Goal: Task Accomplishment & Management: Manage account settings

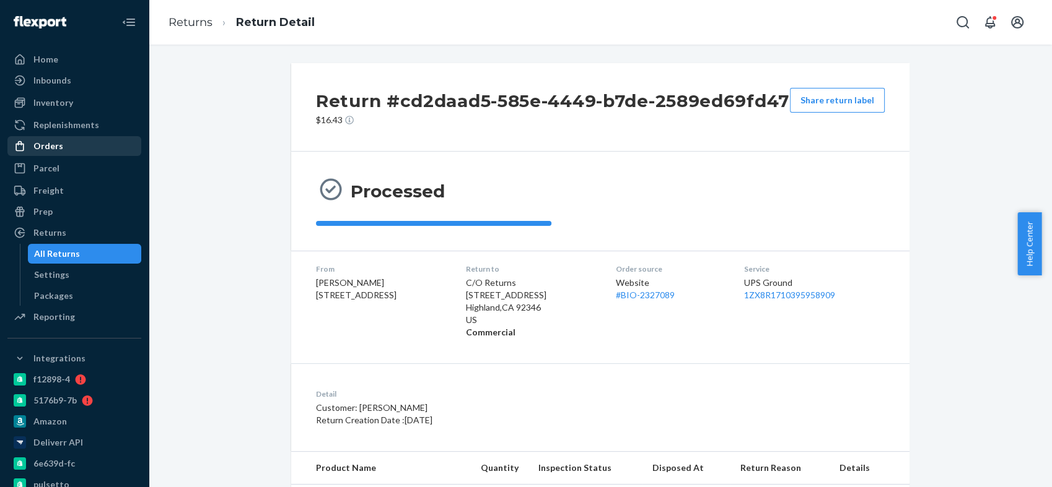
scroll to position [162, 0]
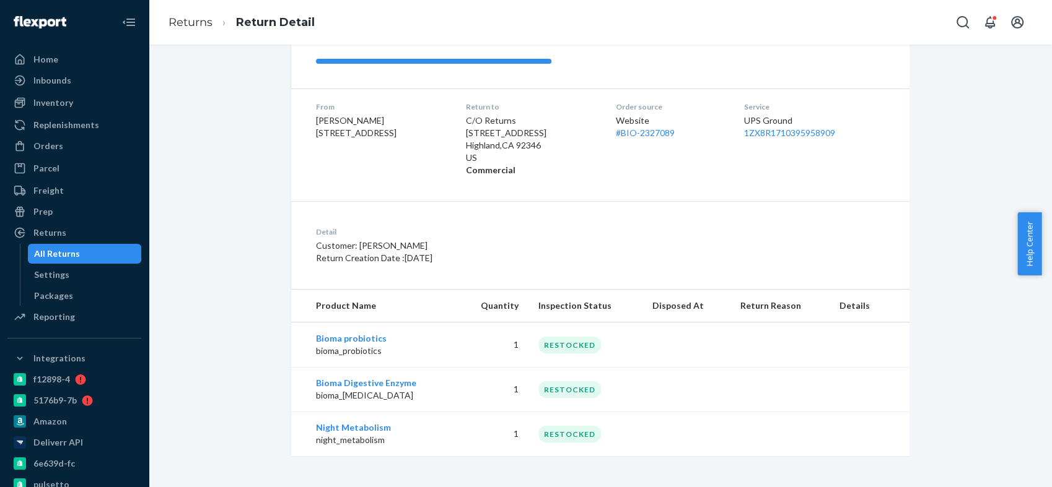
drag, startPoint x: 58, startPoint y: 143, endPoint x: 188, endPoint y: 61, distance: 153.6
click at [58, 144] on div "Orders" at bounding box center [48, 146] width 30 height 12
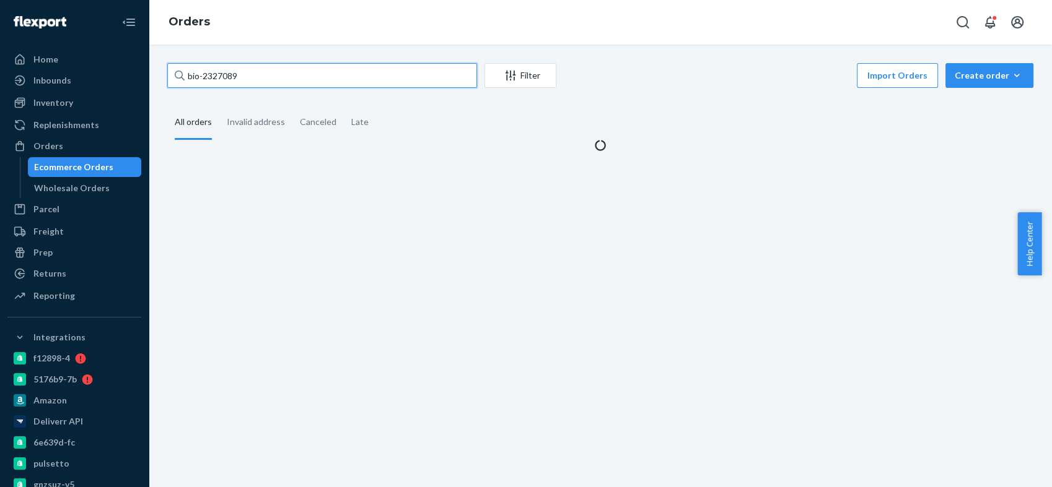
click at [217, 73] on input "bio-2327089" at bounding box center [322, 75] width 310 height 25
paste input "446758"
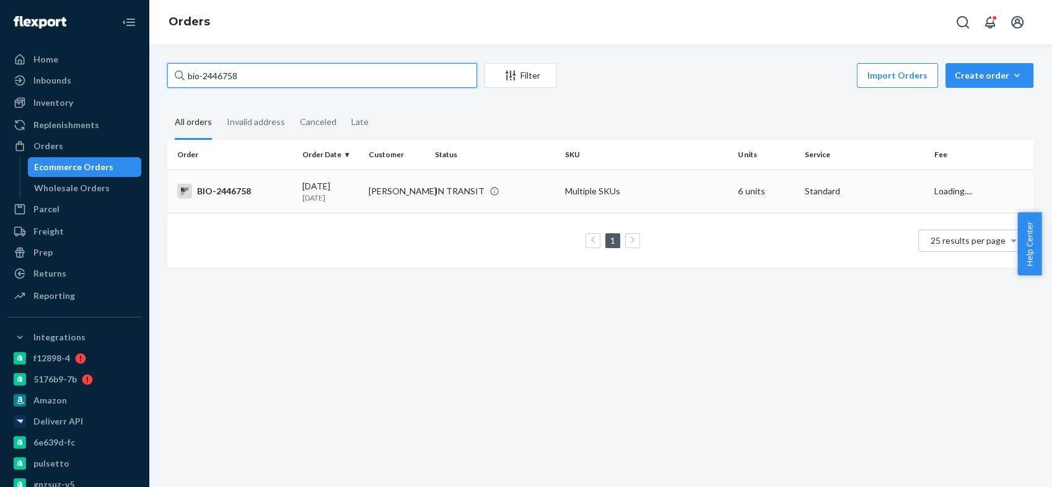
type input "bio-2446758"
click at [230, 185] on div "BIO-2446758" at bounding box center [234, 191] width 115 height 15
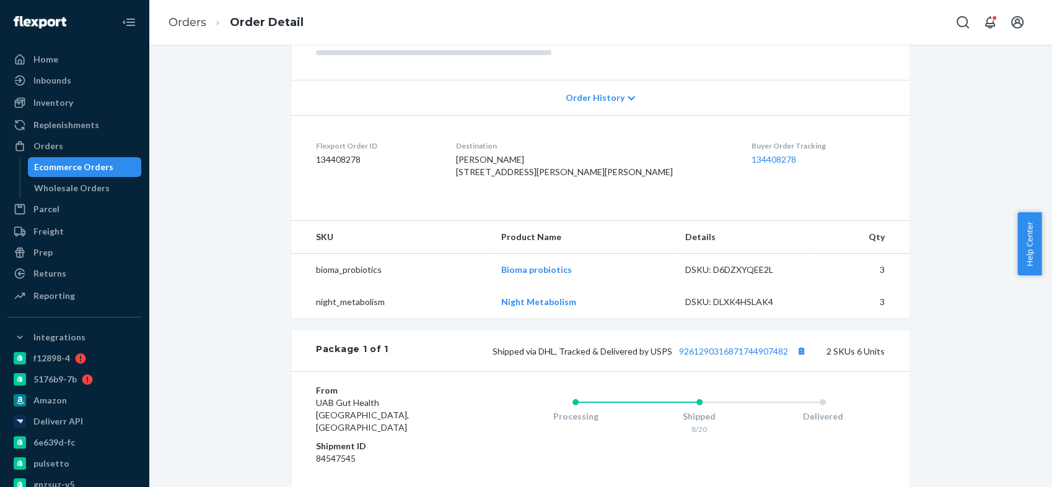
scroll to position [344, 0]
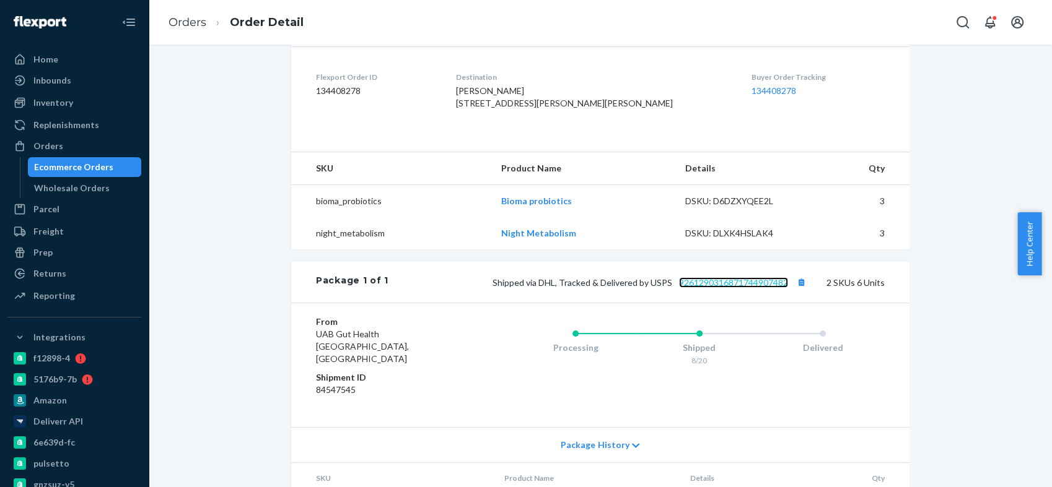
click at [734, 277] on link "9261290316871744907482" at bounding box center [733, 282] width 109 height 11
click at [85, 147] on div "Orders" at bounding box center [74, 145] width 131 height 17
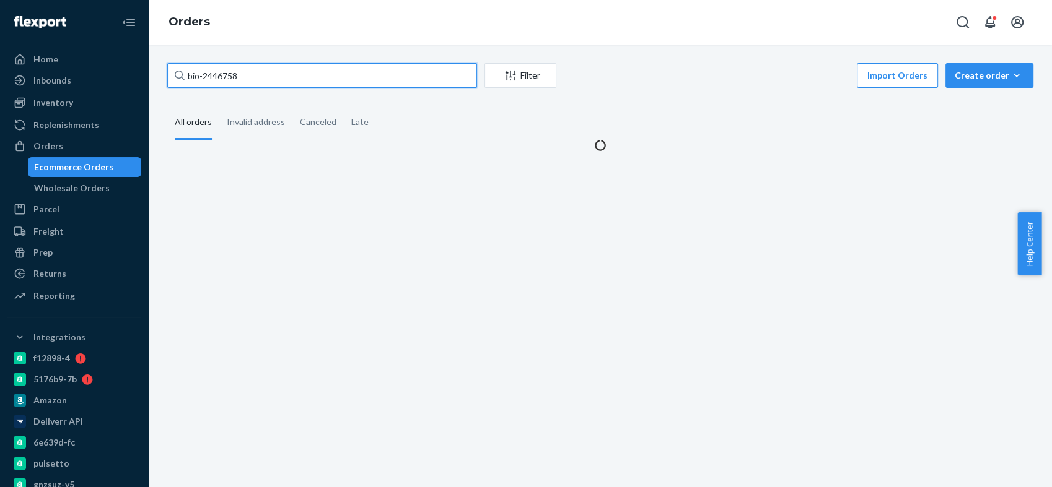
drag, startPoint x: 188, startPoint y: 79, endPoint x: 160, endPoint y: 79, distance: 28.5
click at [160, 79] on div "bio-2446758 Filter Import Orders Create order Ecommerce order Removal order All…" at bounding box center [600, 107] width 884 height 89
paste input "[STREET_ADDRESS]"
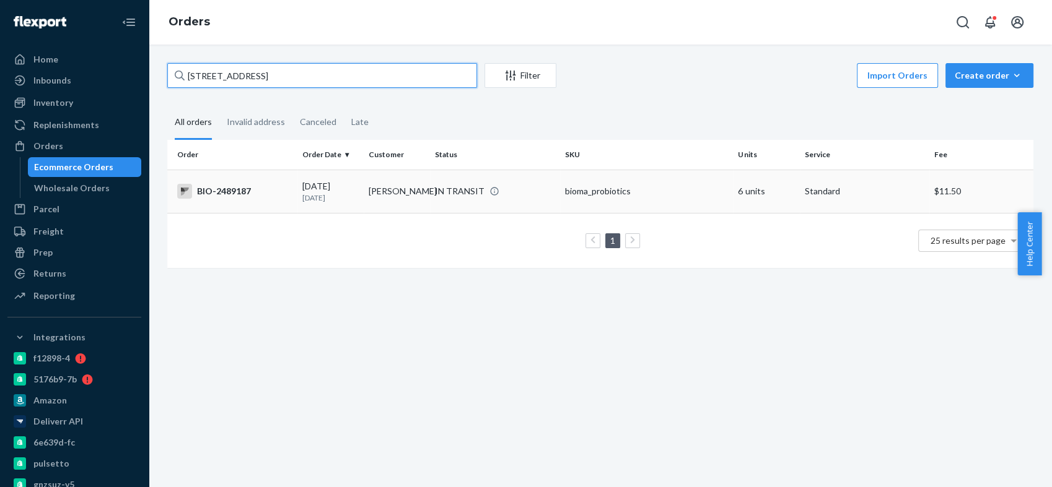
type input "[STREET_ADDRESS]"
click at [213, 188] on div "BIO-2489187" at bounding box center [234, 191] width 115 height 15
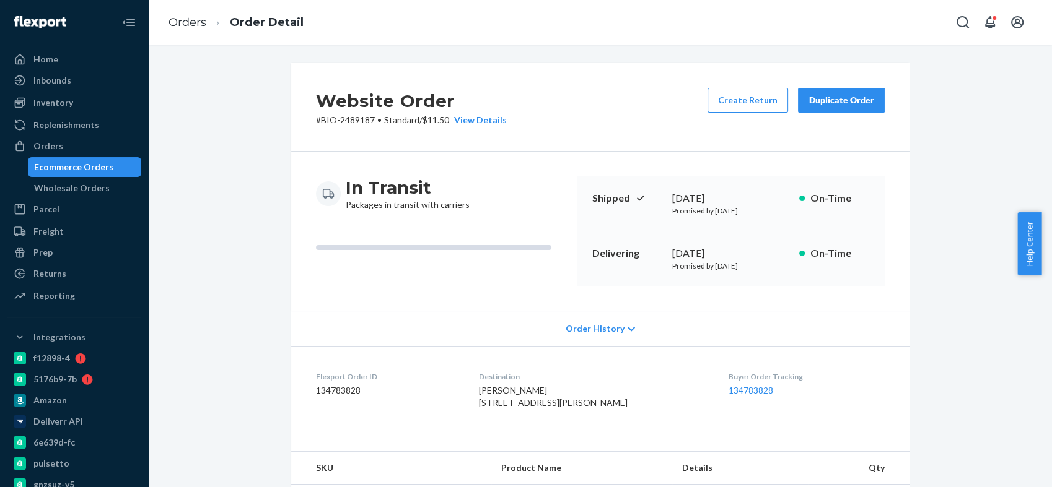
scroll to position [275, 0]
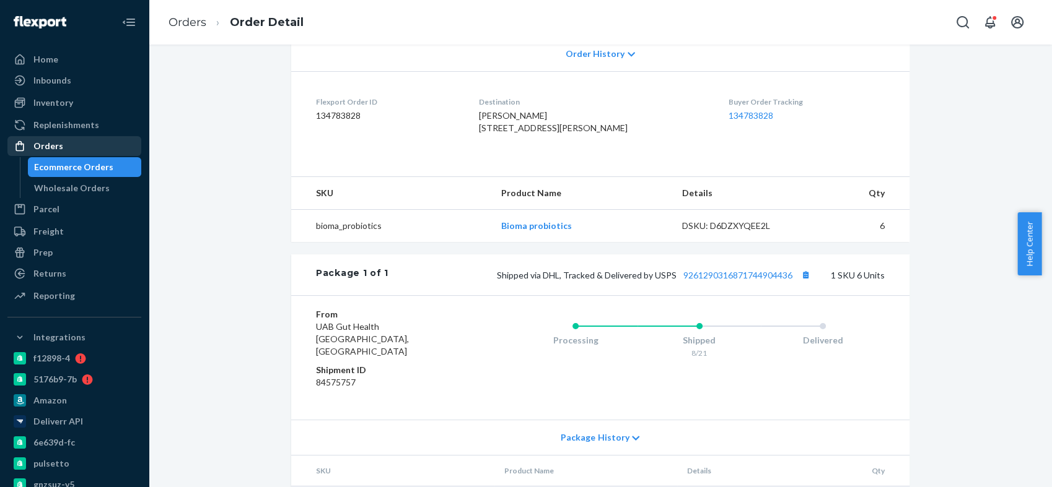
click at [66, 146] on div "Orders" at bounding box center [74, 145] width 131 height 17
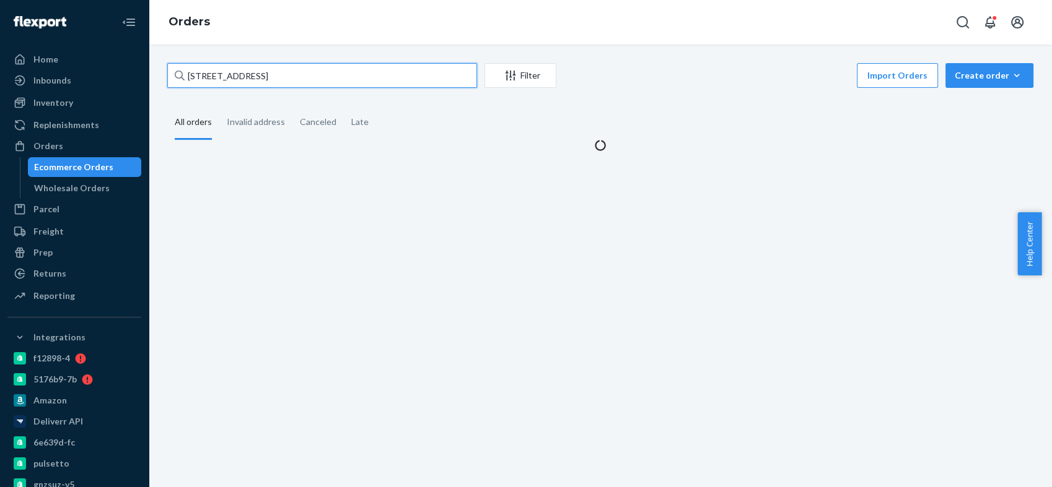
drag, startPoint x: 325, startPoint y: 77, endPoint x: 162, endPoint y: 78, distance: 162.9
click at [161, 79] on div "[GEOGRAPHIC_DATA] Filter Import Orders Create order Ecommerce order Removal ord…" at bounding box center [600, 107] width 884 height 89
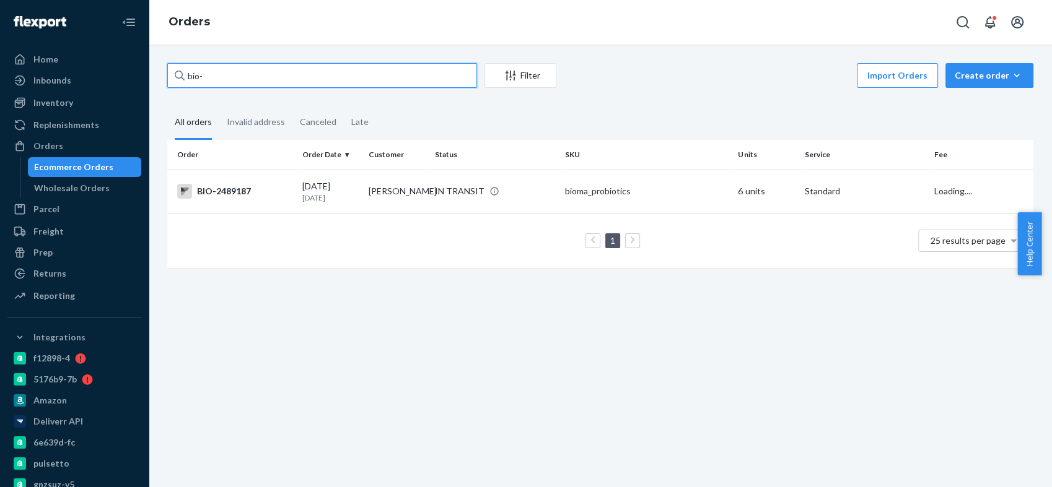
paste input "2486705"
type input "bio-2486705"
click at [204, 186] on div "BIO-2486705" at bounding box center [234, 191] width 115 height 15
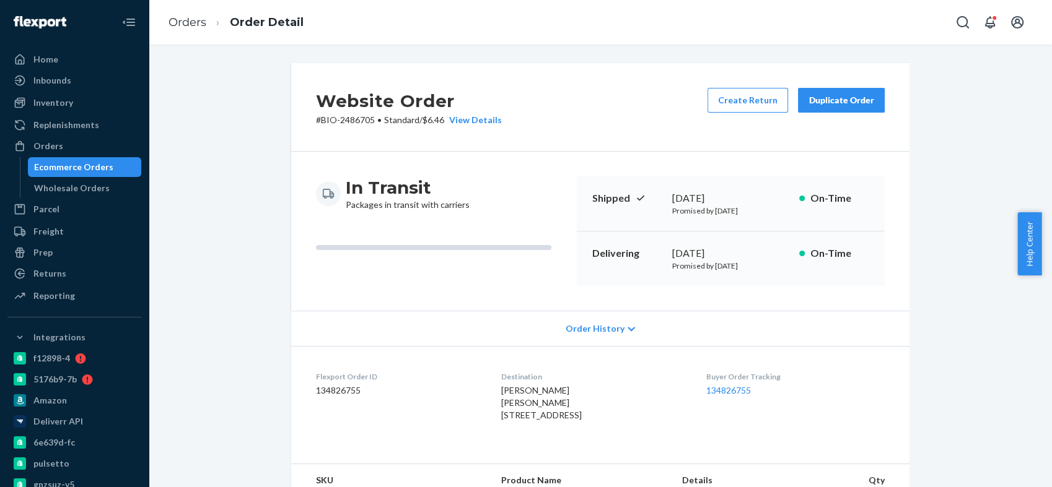
scroll to position [275, 0]
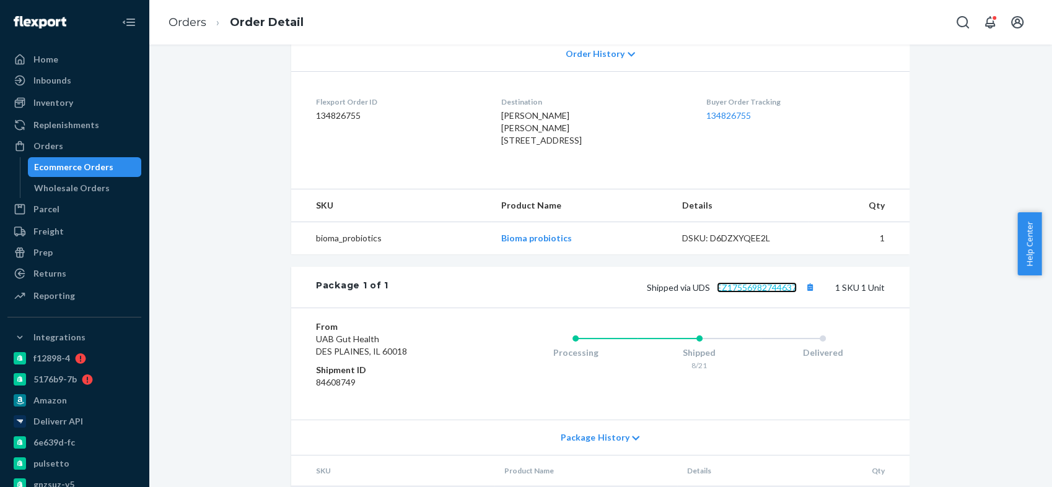
click at [729, 293] on link "EZ17556982744637" at bounding box center [757, 287] width 80 height 11
click at [64, 146] on div "Orders" at bounding box center [74, 145] width 131 height 17
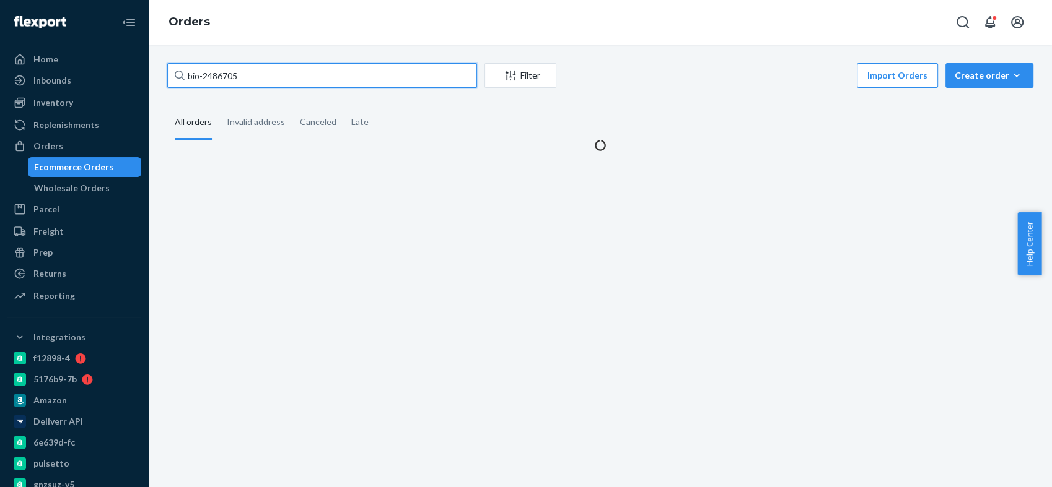
drag, startPoint x: 240, startPoint y: 72, endPoint x: 157, endPoint y: 72, distance: 82.4
click at [158, 72] on div "bio-2486705 Filter Import Orders Create order Ecommerce order Removal order All…" at bounding box center [600, 107] width 884 height 89
paste input "[PERSON_NAME]"
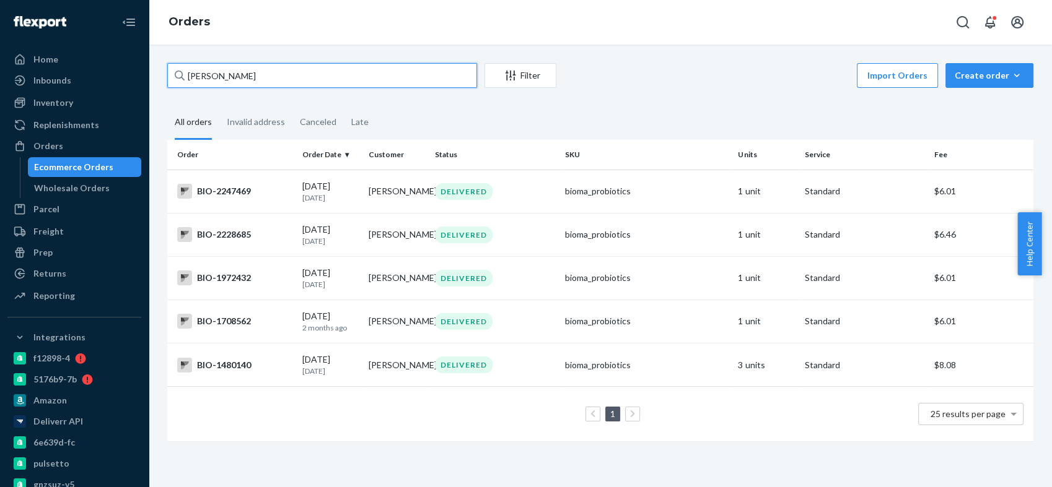
drag, startPoint x: 300, startPoint y: 77, endPoint x: 168, endPoint y: 77, distance: 131.3
click at [168, 77] on input "[PERSON_NAME]" at bounding box center [322, 75] width 310 height 25
paste input "2334853"
type input "bio-2334853"
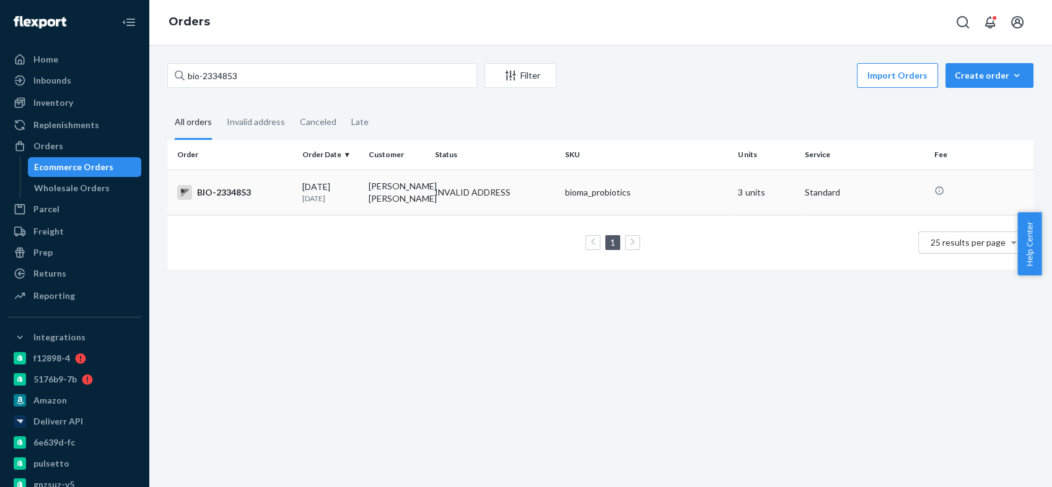
click at [228, 185] on div "BIO-2334853" at bounding box center [234, 192] width 115 height 15
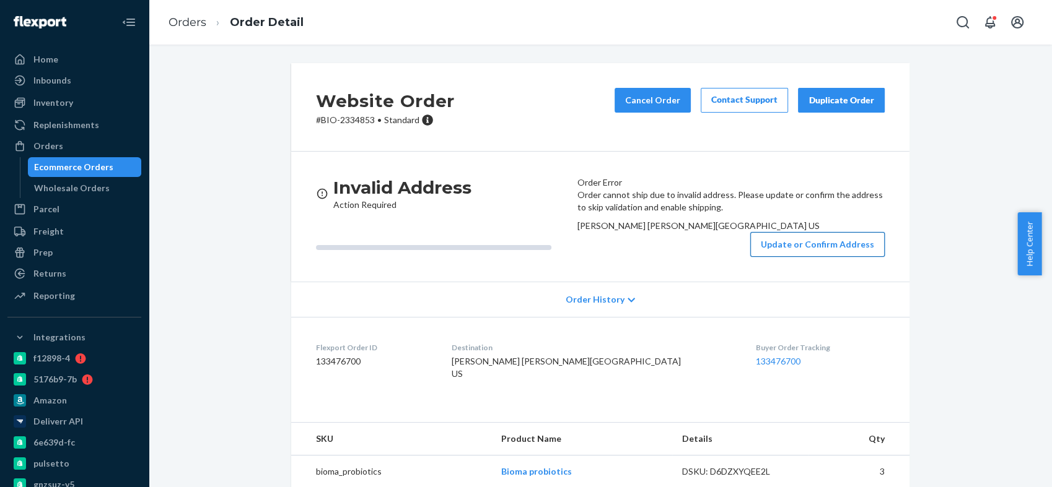
click at [797, 257] on button "Update or Confirm Address" at bounding box center [817, 244] width 134 height 25
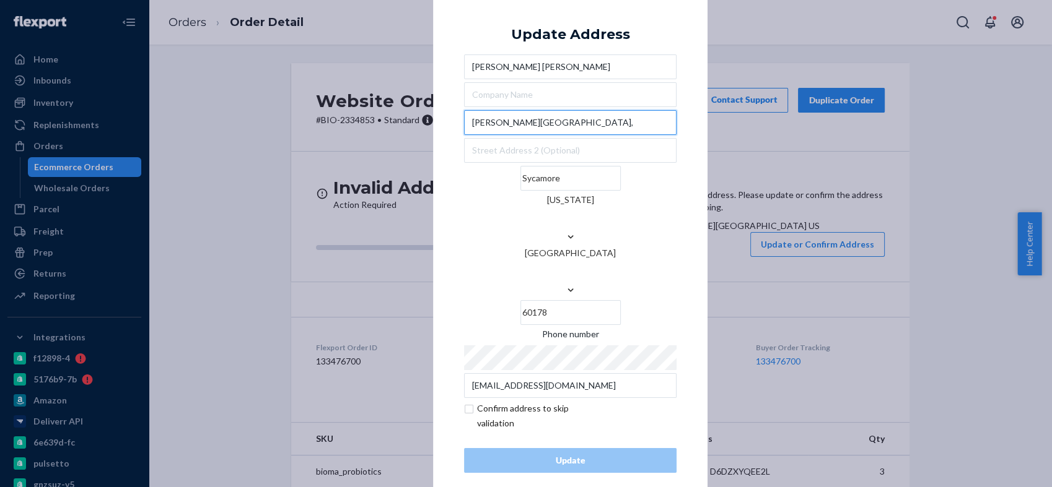
drag, startPoint x: 538, startPoint y: 167, endPoint x: 451, endPoint y: 164, distance: 86.8
click at [451, 164] on div "× Update Address [PERSON_NAME] [PERSON_NAME][GEOGRAPHIC_DATA][US_STATE] Phone n…" at bounding box center [570, 243] width 274 height 520
drag, startPoint x: 535, startPoint y: 161, endPoint x: 439, endPoint y: 157, distance: 95.5
click at [439, 157] on div "× Update Address [PERSON_NAME] [PERSON_NAME][GEOGRAPHIC_DATA][US_STATE] Phone n…" at bounding box center [570, 243] width 274 height 520
paste input "[STREET_ADDRESS][PERSON_NAME]"
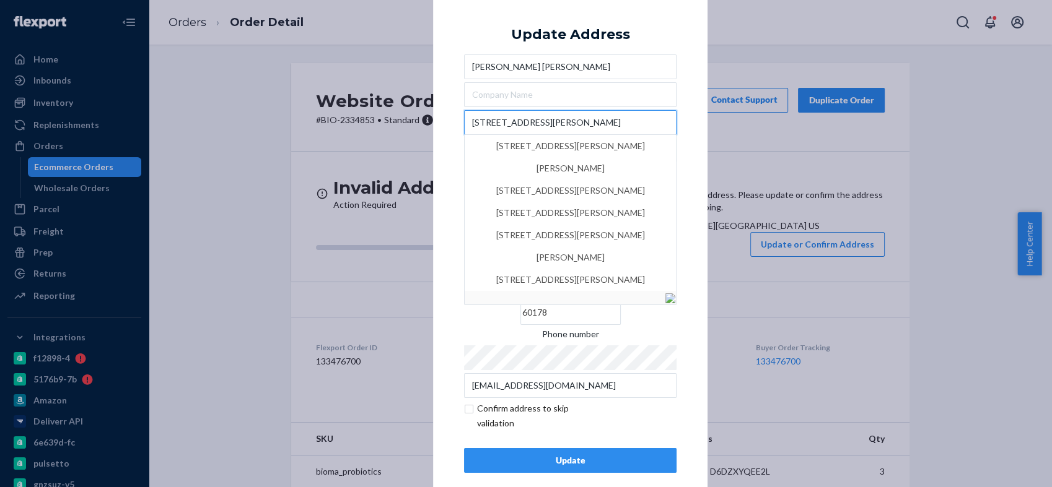
type input "[STREET_ADDRESS][PERSON_NAME]"
click at [438, 168] on div "× Update Address [PERSON_NAME] [PERSON_NAME] [STREET_ADDRESS][PERSON_NAME][PERS…" at bounding box center [570, 243] width 274 height 520
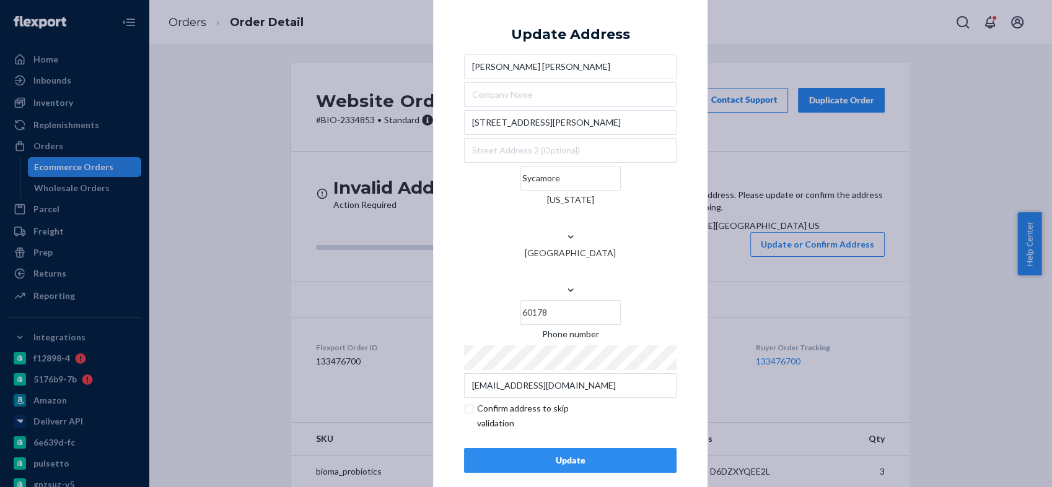
click at [535, 455] on div "Update" at bounding box center [569, 461] width 191 height 12
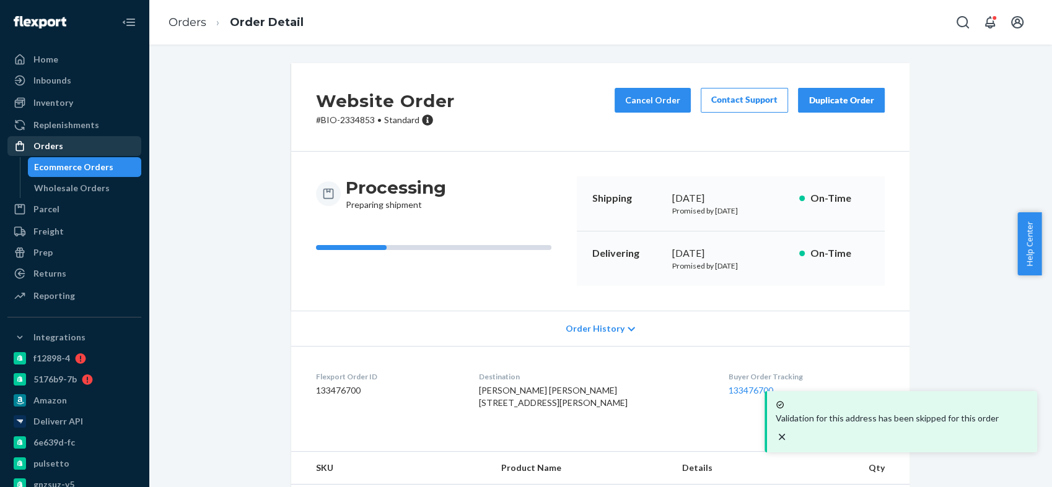
click at [105, 144] on div "Orders" at bounding box center [74, 145] width 131 height 17
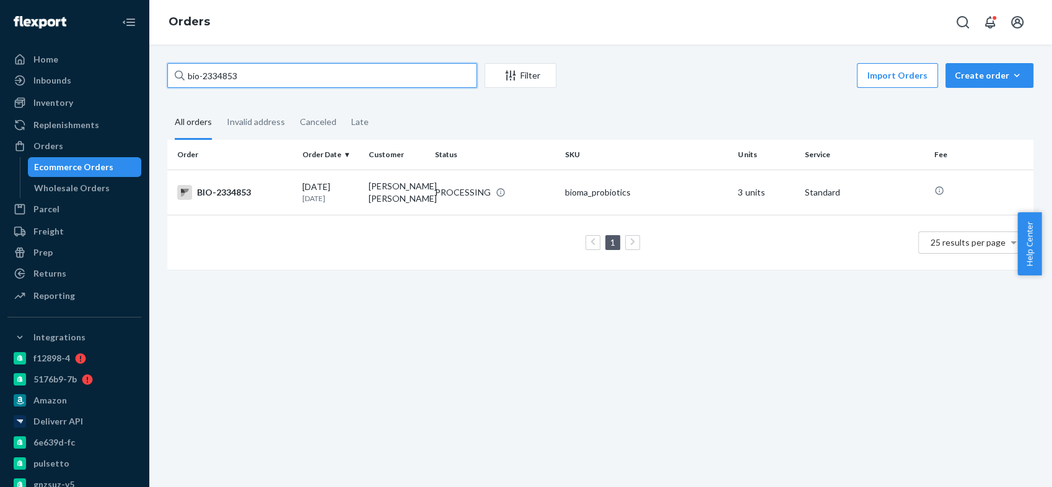
click at [228, 74] on input "bio-2334853" at bounding box center [322, 75] width 310 height 25
paste input "410422"
type input "bio-2410422"
click at [230, 188] on div "BIO-2410422" at bounding box center [234, 191] width 115 height 15
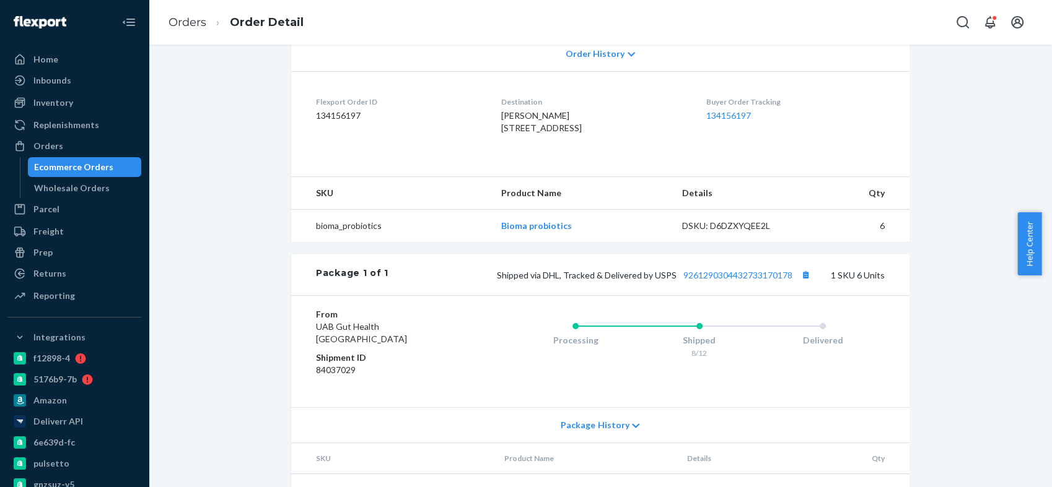
scroll to position [344, 0]
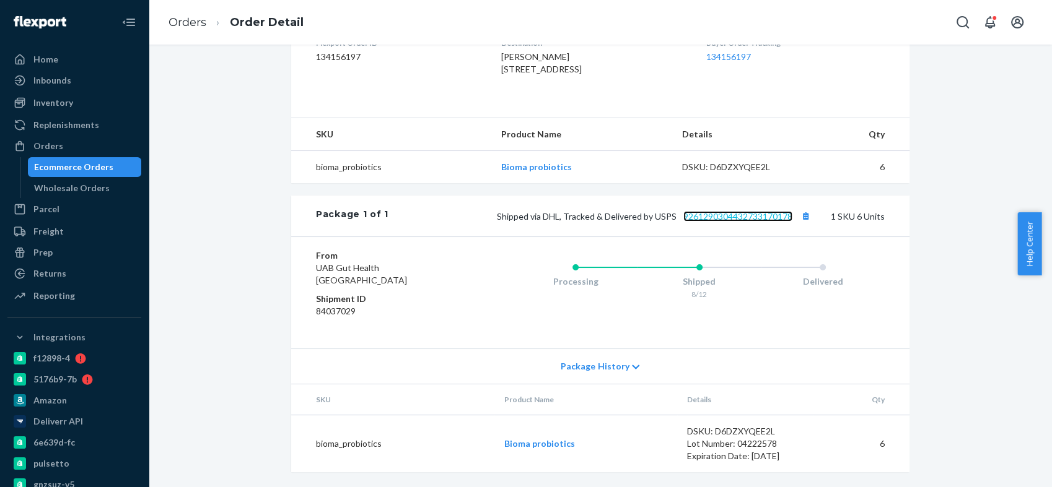
click at [735, 222] on link "9261290304432733170178" at bounding box center [737, 216] width 109 height 11
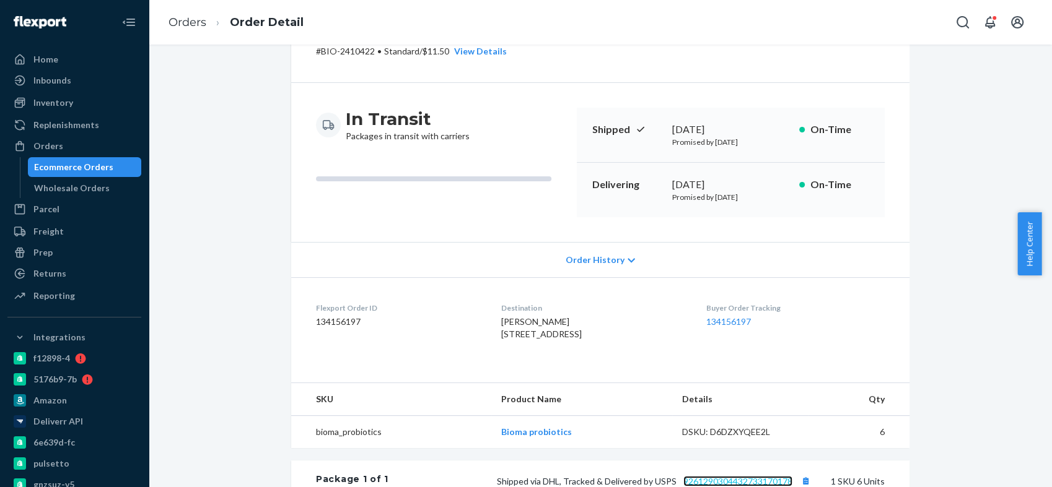
scroll to position [0, 0]
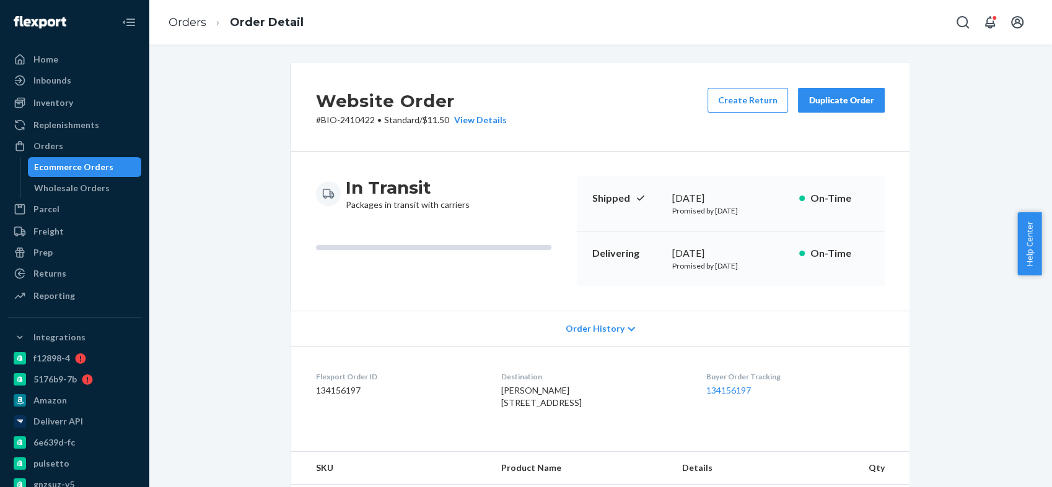
drag, startPoint x: 236, startPoint y: 103, endPoint x: 217, endPoint y: 69, distance: 38.3
click at [236, 103] on div "Website Order # BIO-2410422 • Standard / $11.50 View Details Create Return Dupl…" at bounding box center [600, 442] width 884 height 758
click at [79, 142] on div "Orders" at bounding box center [74, 145] width 131 height 17
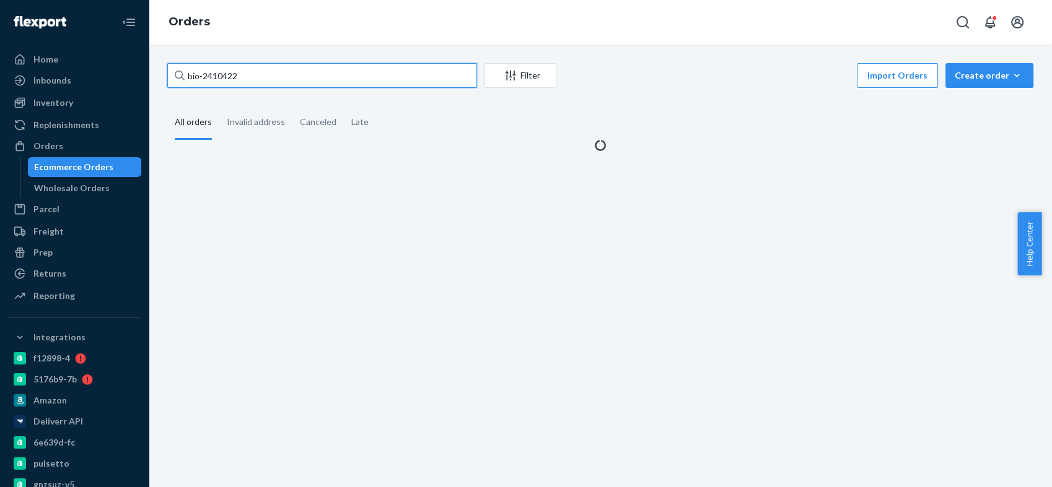
click at [215, 71] on input "bio-2410422" at bounding box center [322, 75] width 310 height 25
paste input "87995"
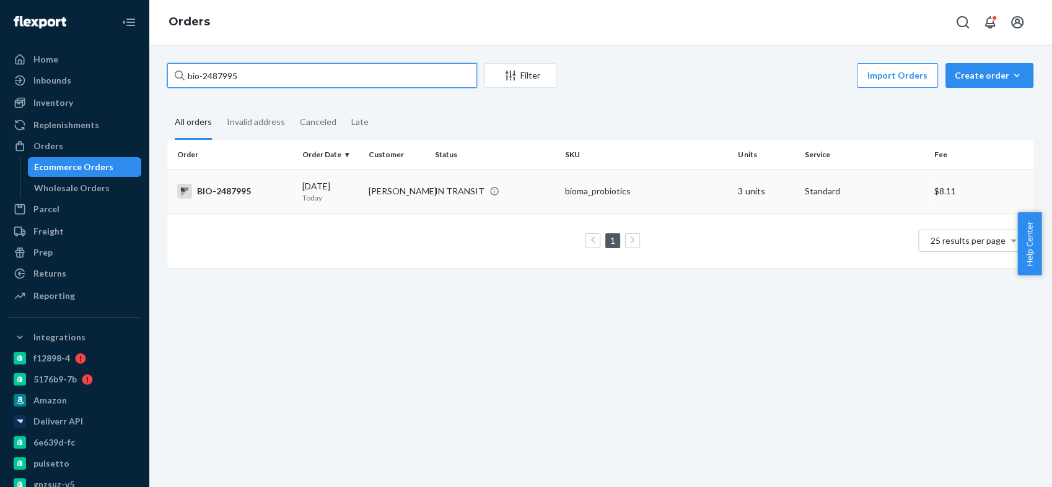
type input "bio-2487995"
click at [224, 196] on div "BIO-2487995" at bounding box center [234, 191] width 115 height 15
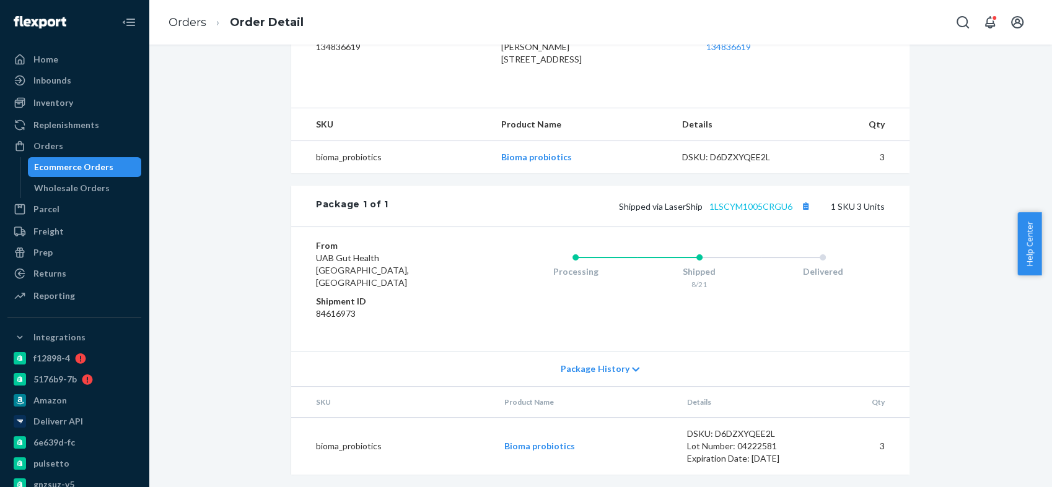
scroll to position [358, 0]
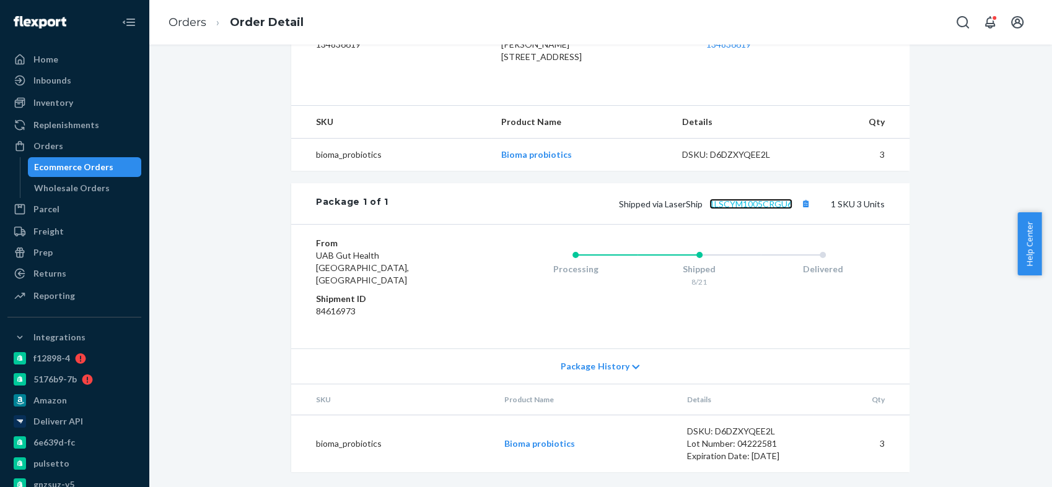
click at [759, 209] on link "1LSCYM1005CRGU6" at bounding box center [750, 204] width 83 height 11
click at [66, 151] on div "Orders" at bounding box center [74, 145] width 131 height 17
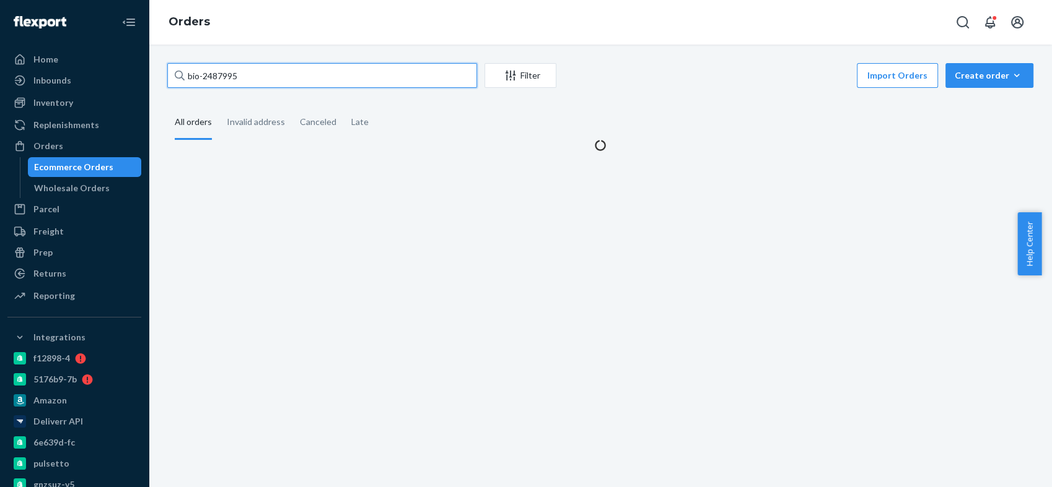
click at [225, 74] on input "bio-2487995" at bounding box center [322, 75] width 310 height 25
paste input "5705"
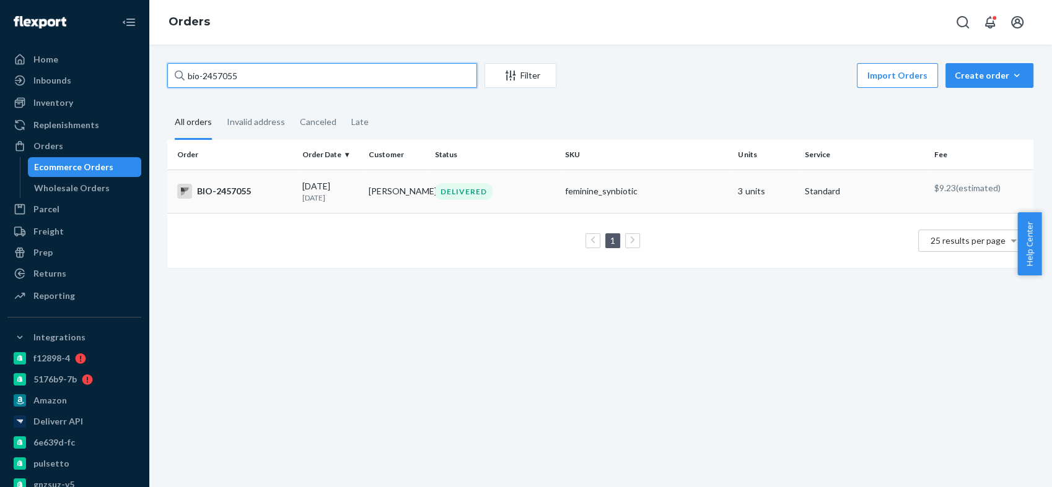
type input "bio-2457055"
click at [224, 184] on div "BIO-2457055" at bounding box center [234, 191] width 115 height 15
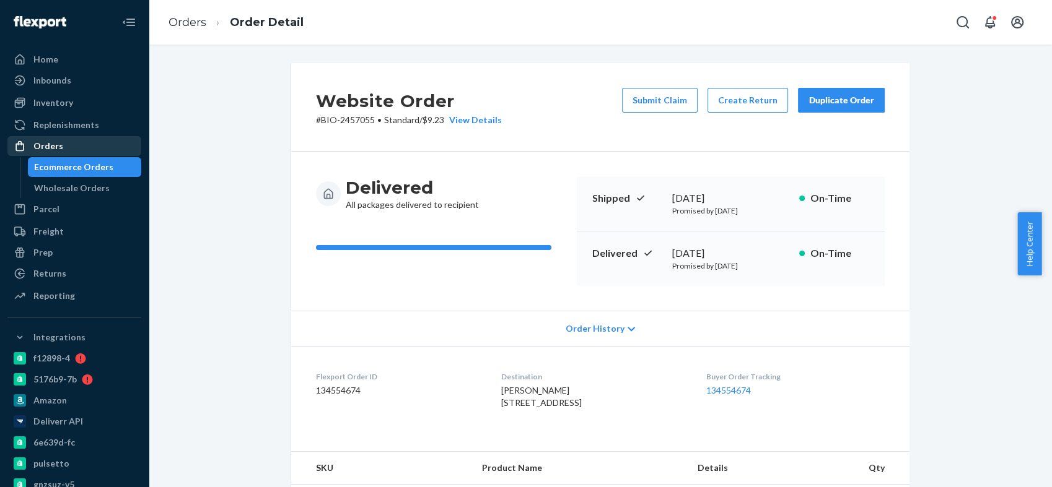
click at [77, 147] on div "Orders" at bounding box center [74, 145] width 131 height 17
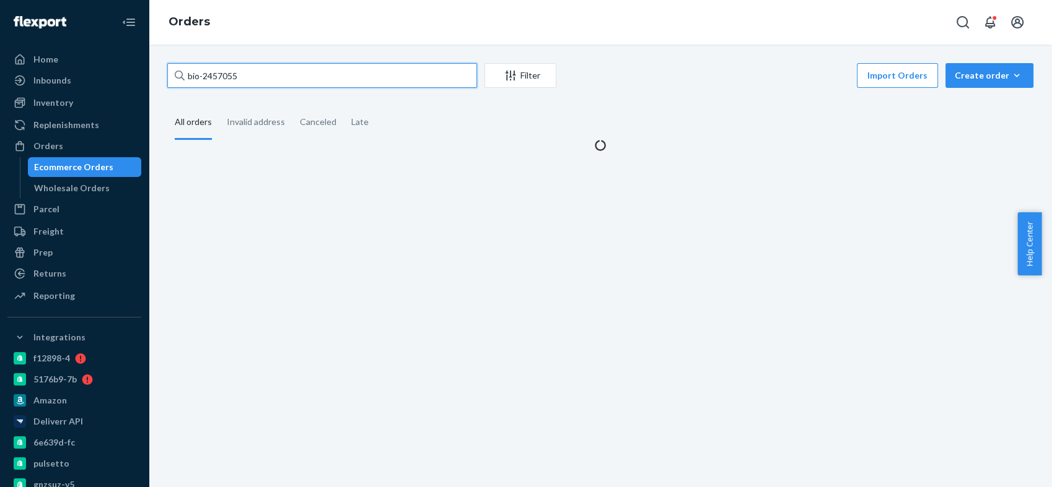
click at [225, 72] on input "bio-2457055" at bounding box center [322, 75] width 310 height 25
paste input "1997769"
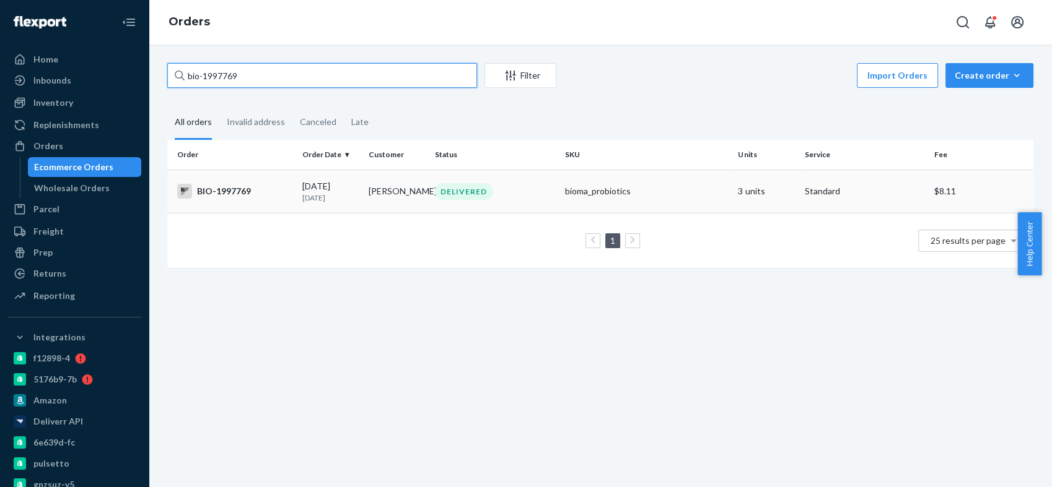
type input "bio-1997769"
click at [232, 190] on div "BIO-1997769" at bounding box center [234, 191] width 115 height 15
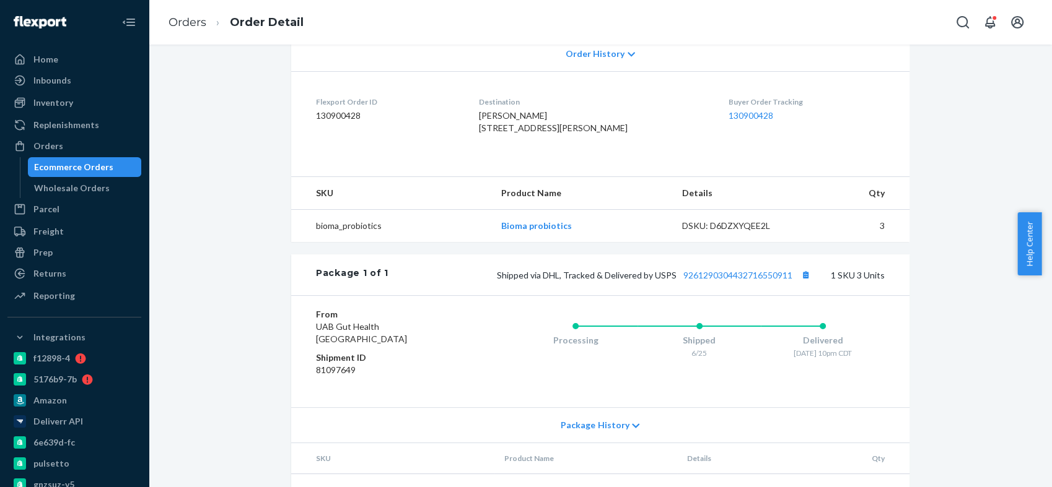
scroll to position [344, 0]
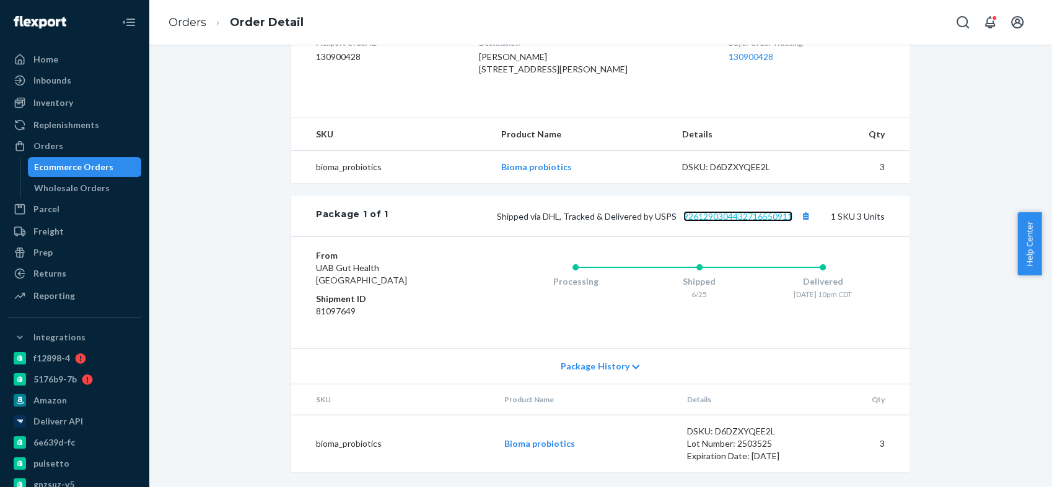
click at [701, 222] on link "9261290304432716550911" at bounding box center [737, 216] width 109 height 11
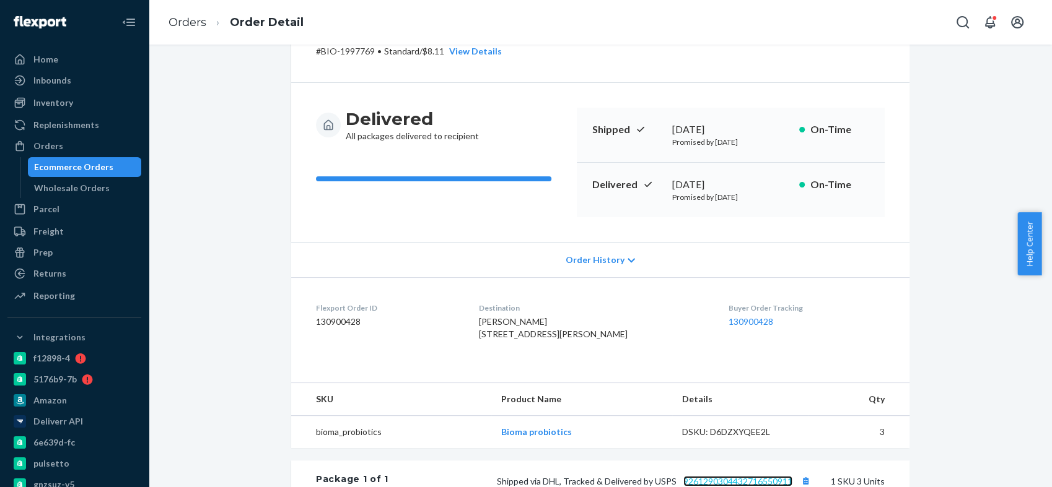
scroll to position [0, 0]
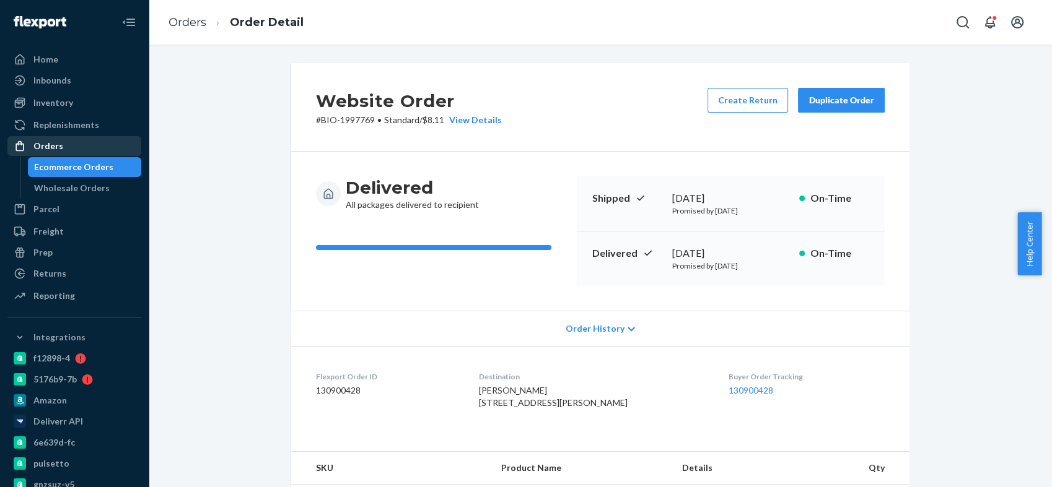
click at [71, 147] on div "Orders" at bounding box center [74, 145] width 131 height 17
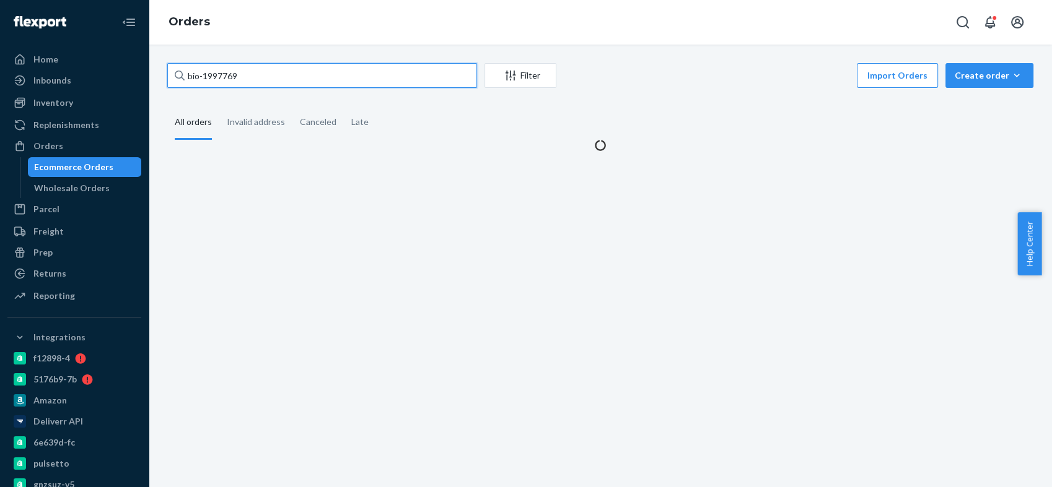
click at [231, 69] on input "bio-1997769" at bounding box center [322, 75] width 310 height 25
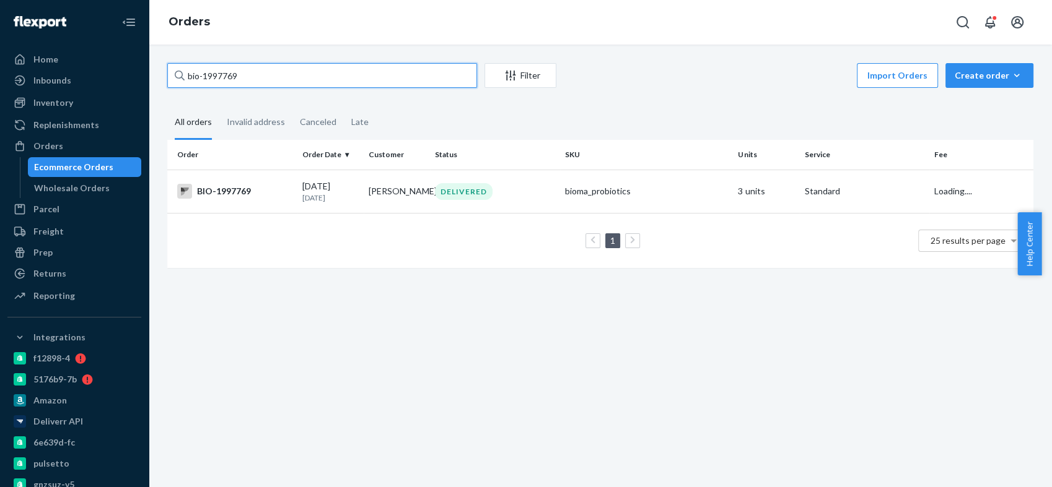
paste input "2414584"
type input "bio-2414584"
click at [237, 192] on div "BIO-2414584" at bounding box center [234, 191] width 115 height 15
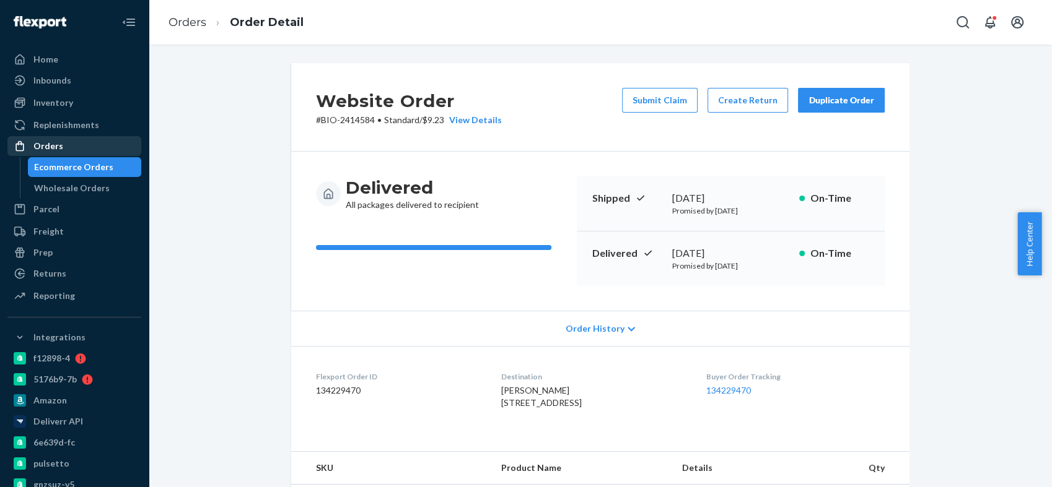
drag, startPoint x: 97, startPoint y: 142, endPoint x: 122, endPoint y: 137, distance: 25.9
click at [97, 142] on div "Orders" at bounding box center [74, 145] width 131 height 17
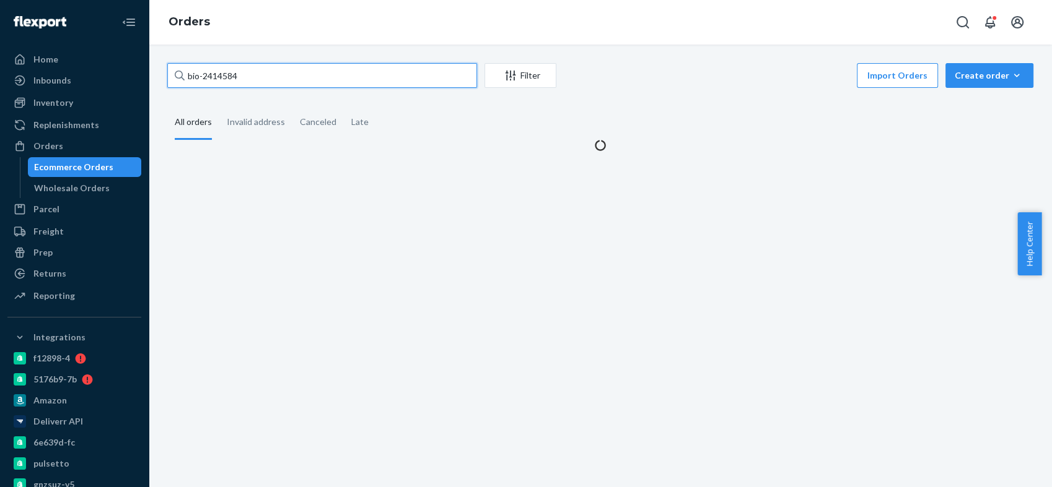
click at [235, 76] on input "bio-2414584" at bounding box center [322, 75] width 310 height 25
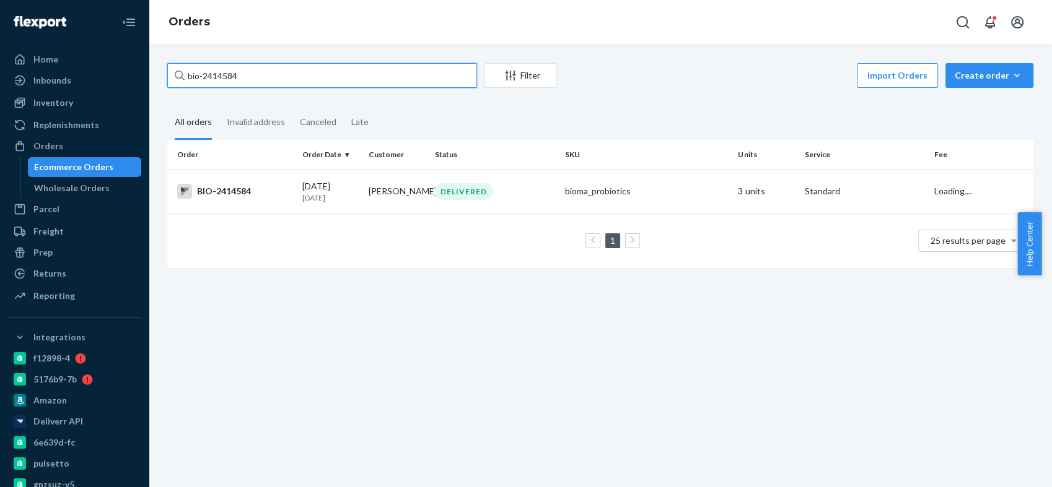
click at [235, 76] on input "bio-2414584" at bounding box center [322, 75] width 310 height 25
paste input "22965"
type input "bio-2422965"
click at [227, 190] on div "BIO-2422965" at bounding box center [234, 191] width 115 height 15
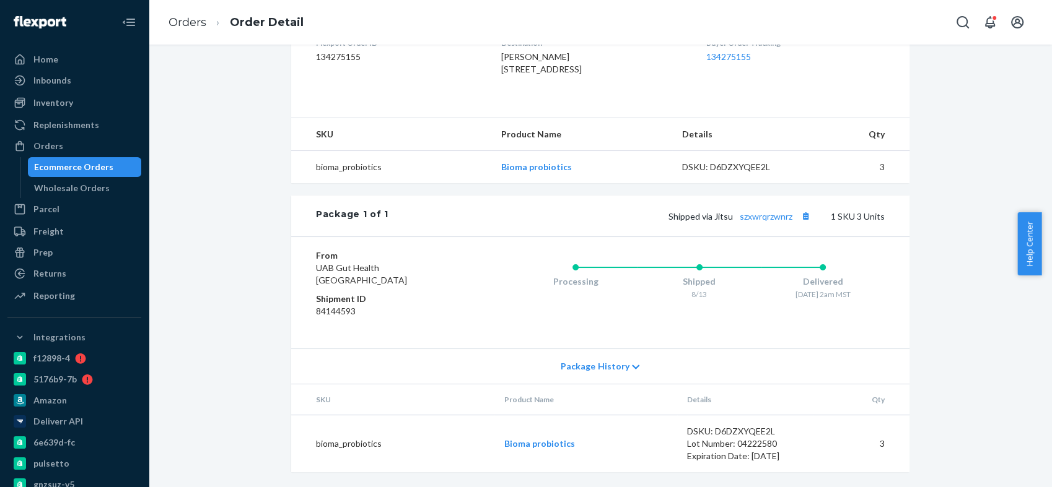
scroll to position [137, 0]
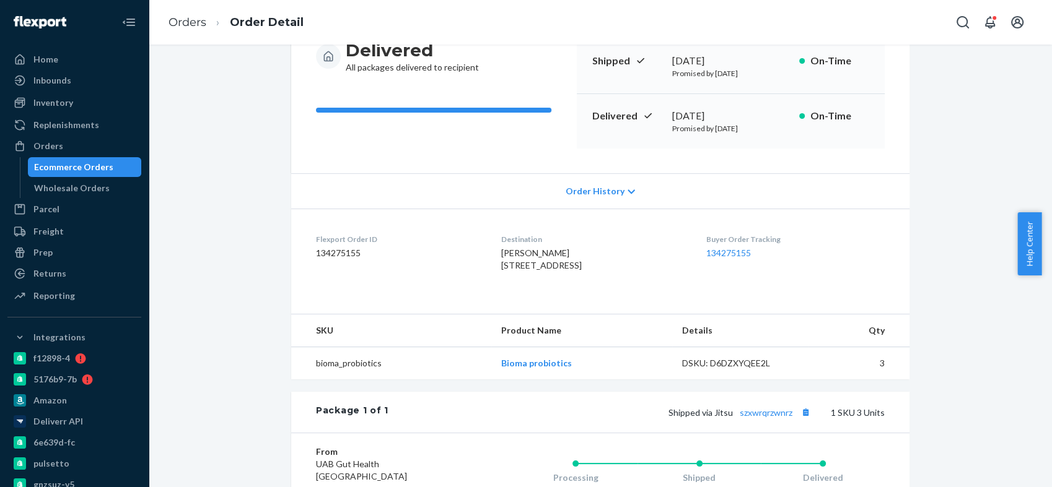
drag, startPoint x: 50, startPoint y: 145, endPoint x: 147, endPoint y: 108, distance: 104.5
click at [50, 144] on div "Orders" at bounding box center [48, 146] width 30 height 12
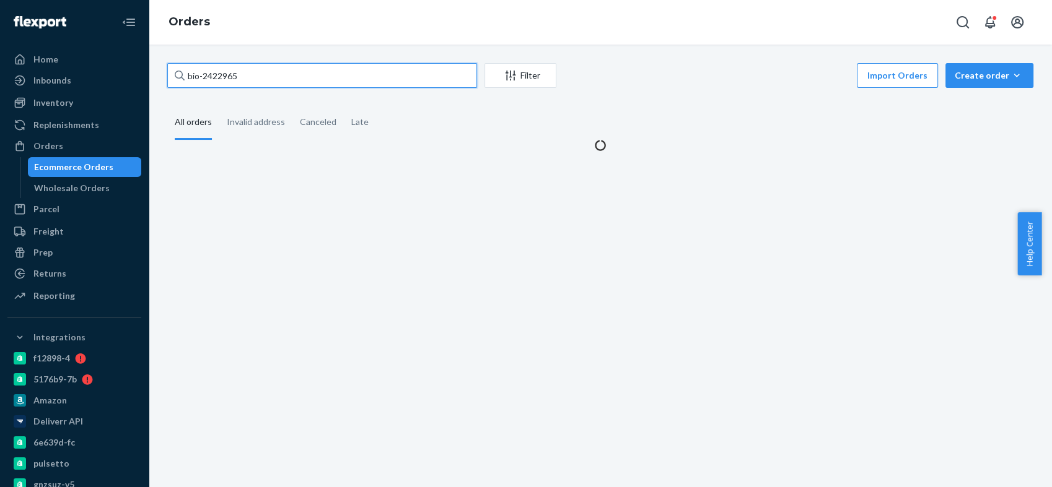
click at [220, 77] on input "bio-2422965" at bounding box center [322, 75] width 310 height 25
paste input "399077"
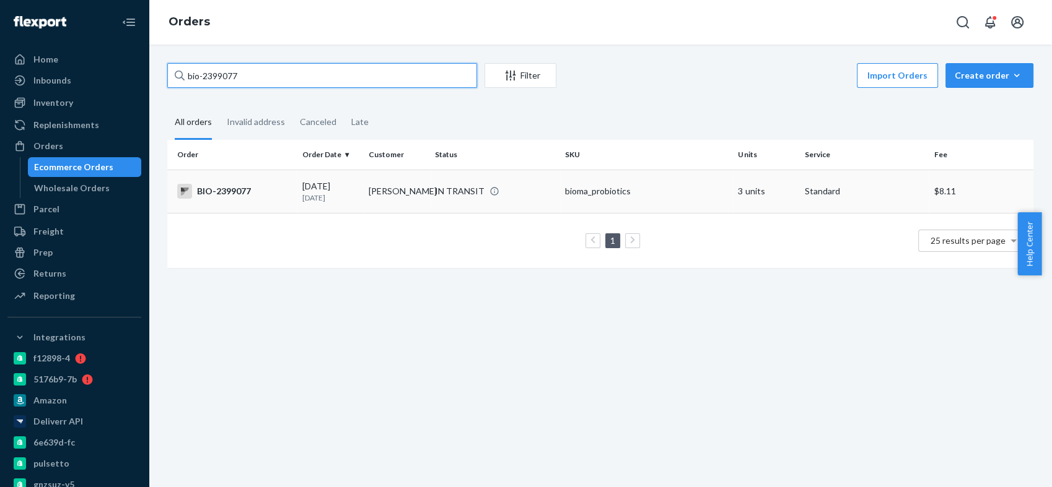
type input "bio-2399077"
click at [238, 190] on div "BIO-2399077" at bounding box center [234, 191] width 115 height 15
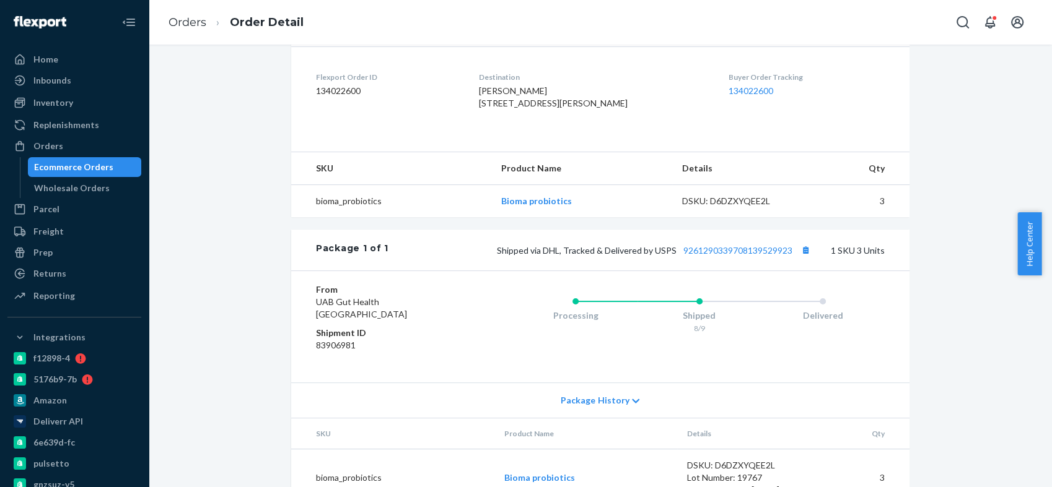
scroll to position [137, 0]
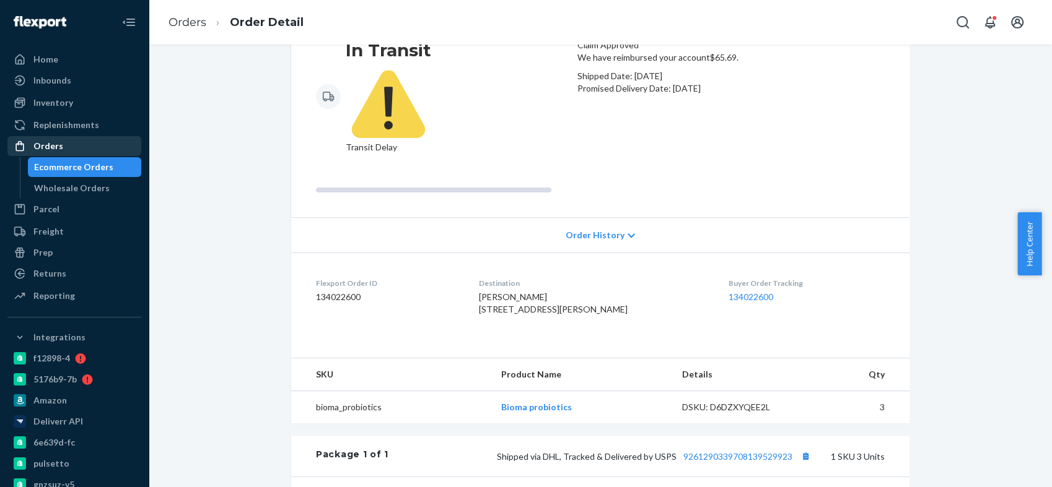
click at [54, 140] on div "Orders" at bounding box center [48, 146] width 30 height 12
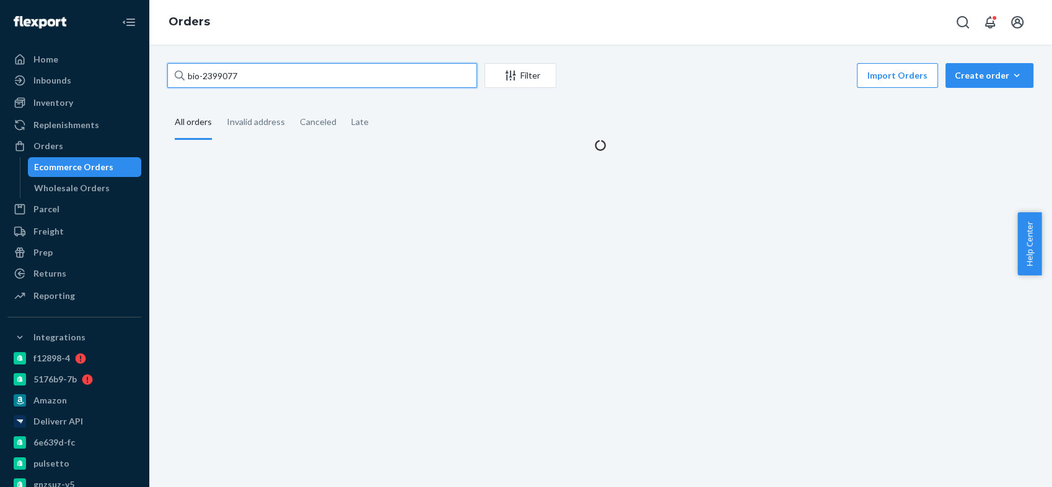
click at [232, 77] on input "bio-2399077" at bounding box center [322, 75] width 310 height 25
paste input "479823"
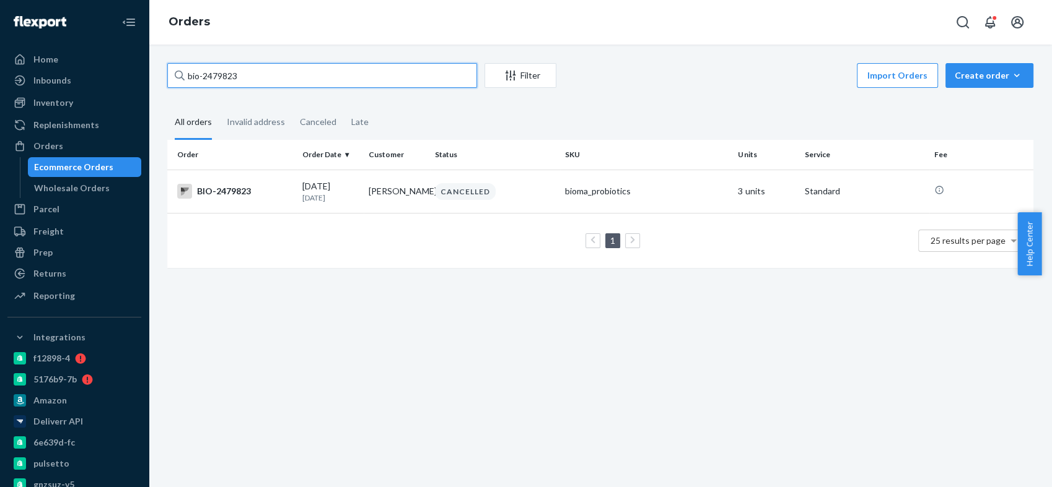
type input "bio-2479823"
drag, startPoint x: 263, startPoint y: 80, endPoint x: 160, endPoint y: 80, distance: 102.8
click at [160, 80] on div "bio-2479823 Filter Import Orders Create order Ecommerce order Removal order All…" at bounding box center [600, 171] width 884 height 217
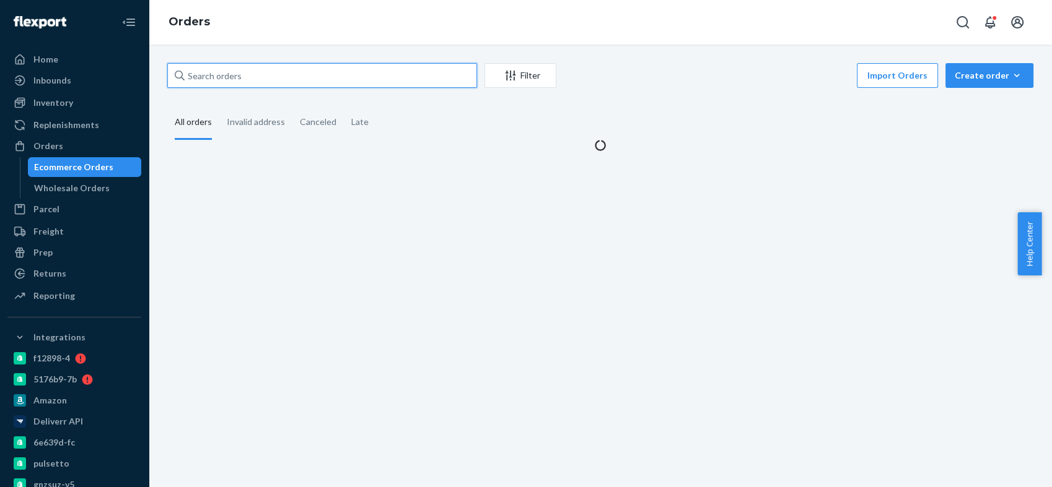
type input "v"
paste input "bio-2479823"
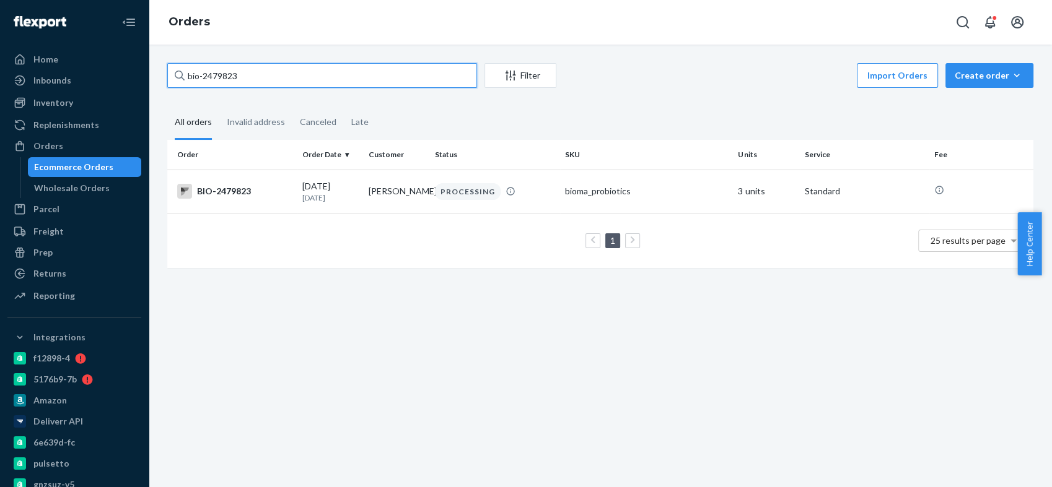
click at [224, 68] on input "bio-2479823" at bounding box center [322, 75] width 310 height 25
paste input "76"
type input "bio-2479876"
click at [241, 193] on div "BIO-2479876" at bounding box center [234, 191] width 115 height 15
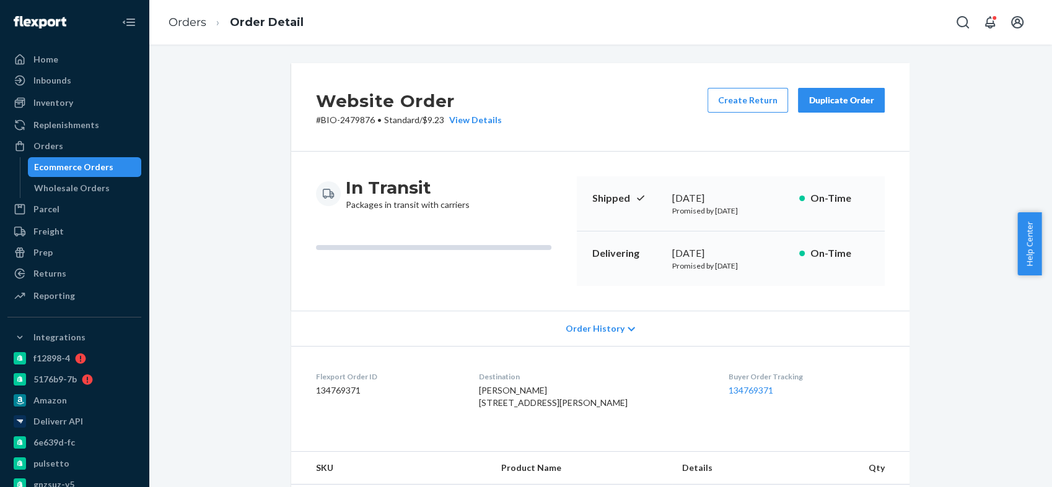
scroll to position [344, 0]
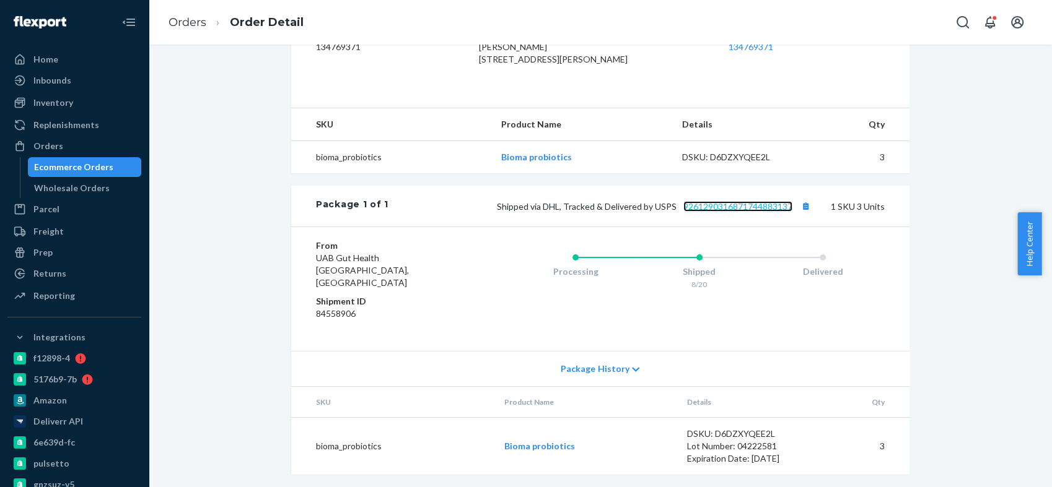
click at [709, 212] on link "9261290316871744883137" at bounding box center [737, 206] width 109 height 11
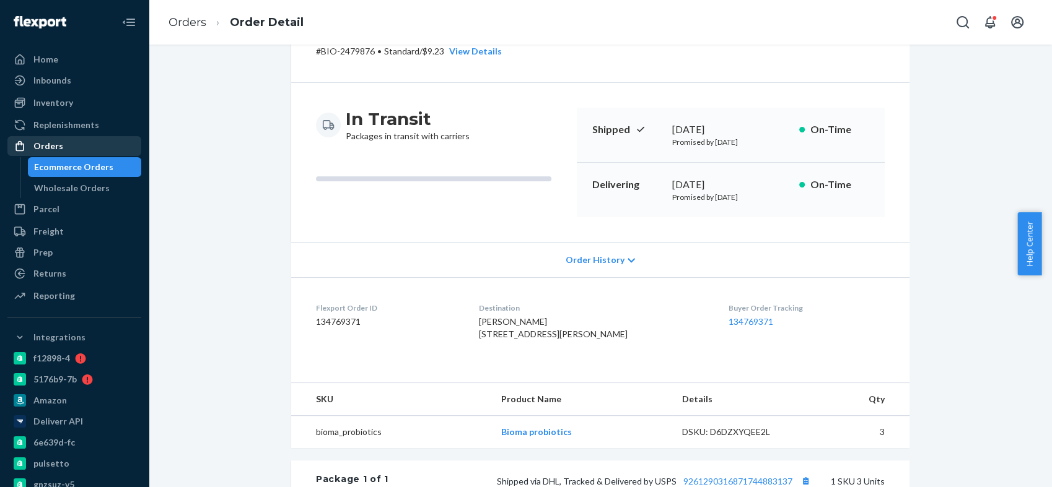
click at [84, 149] on div "Orders" at bounding box center [74, 145] width 131 height 17
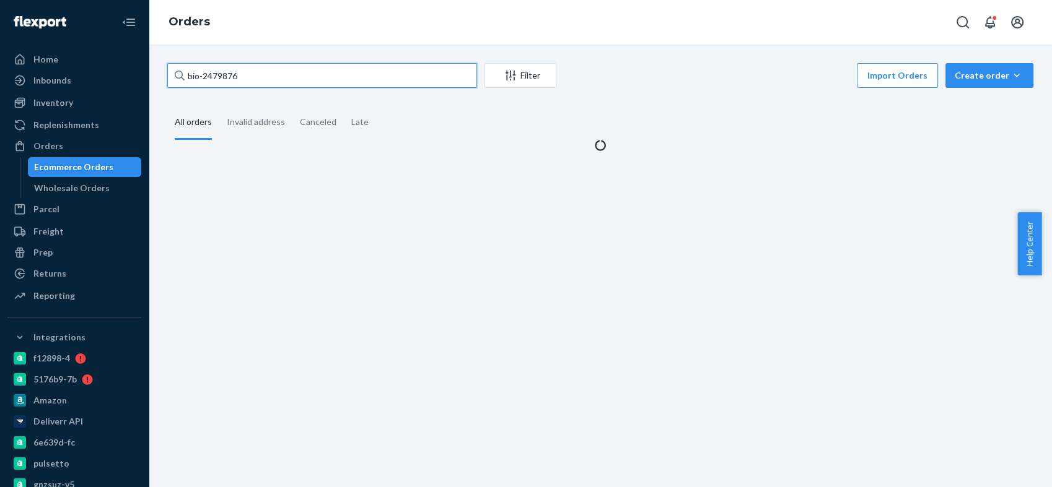
click at [223, 80] on input "bio-2479876" at bounding box center [322, 75] width 310 height 25
paste input "346772"
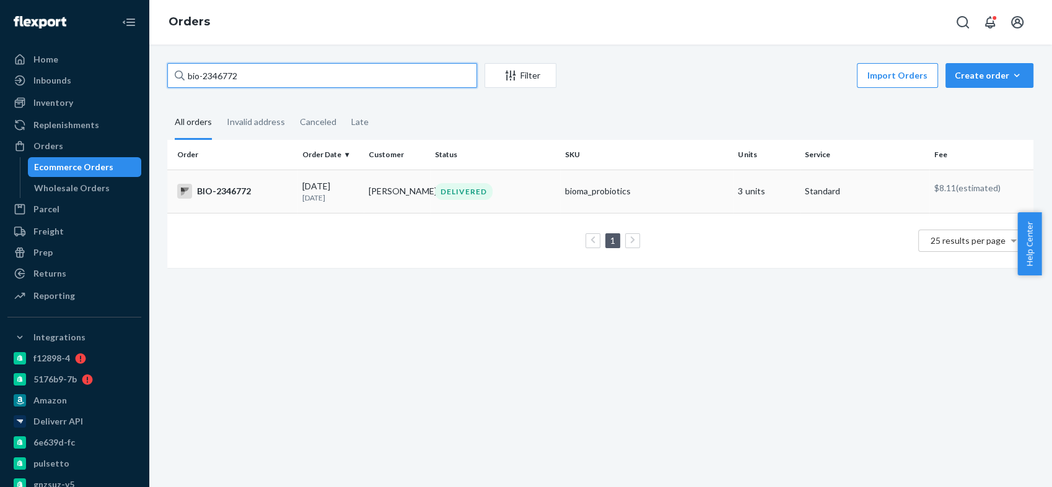
type input "bio-2346772"
click at [229, 188] on div "BIO-2346772" at bounding box center [234, 191] width 115 height 15
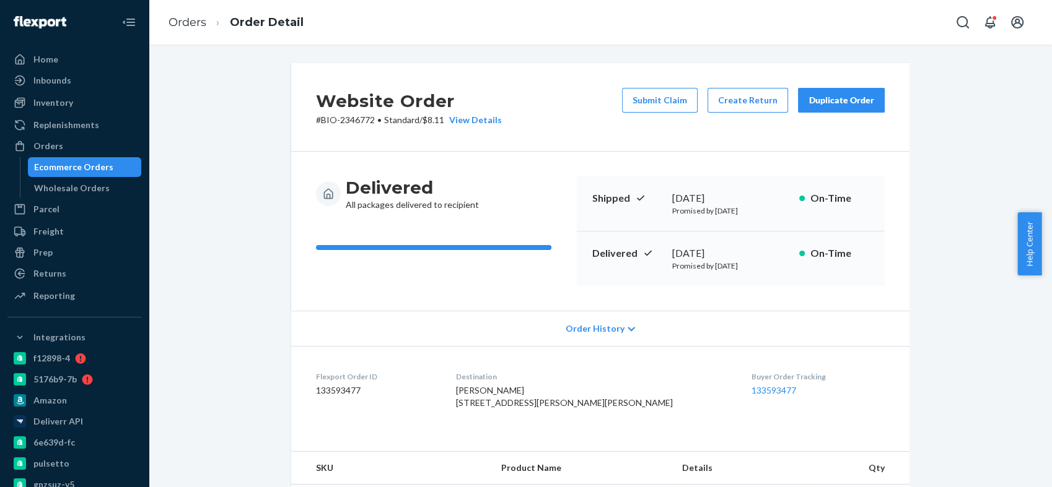
scroll to position [344, 0]
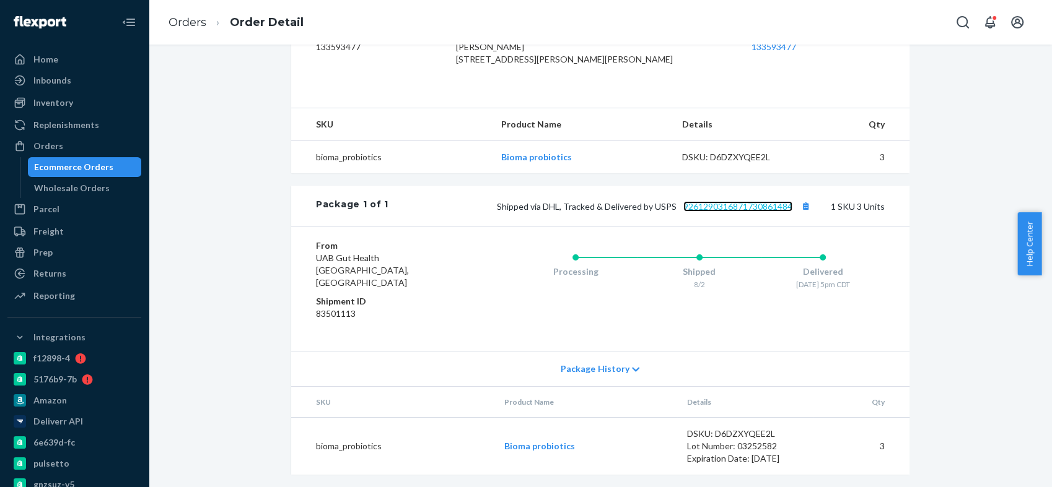
click at [735, 212] on link "9261290316871730861484" at bounding box center [737, 206] width 109 height 11
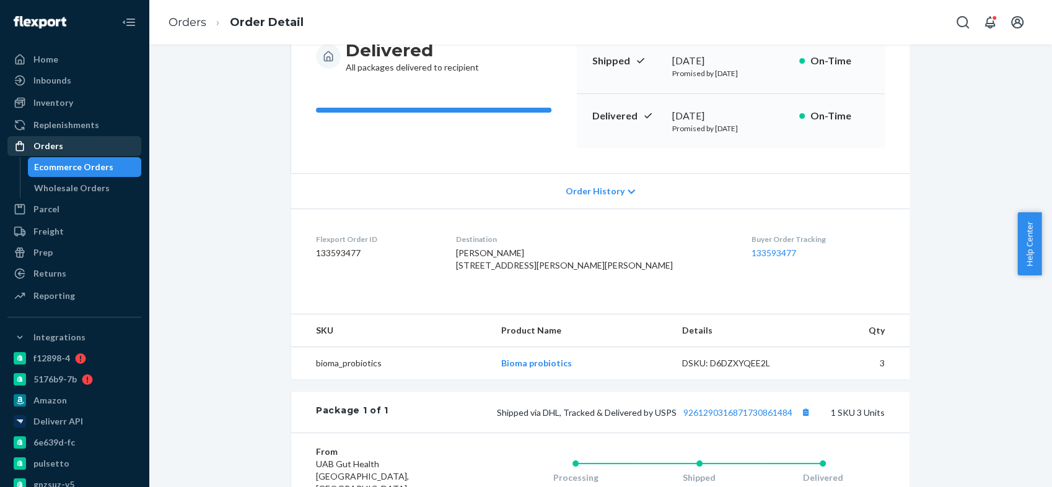
click at [71, 139] on div "Orders" at bounding box center [74, 145] width 131 height 17
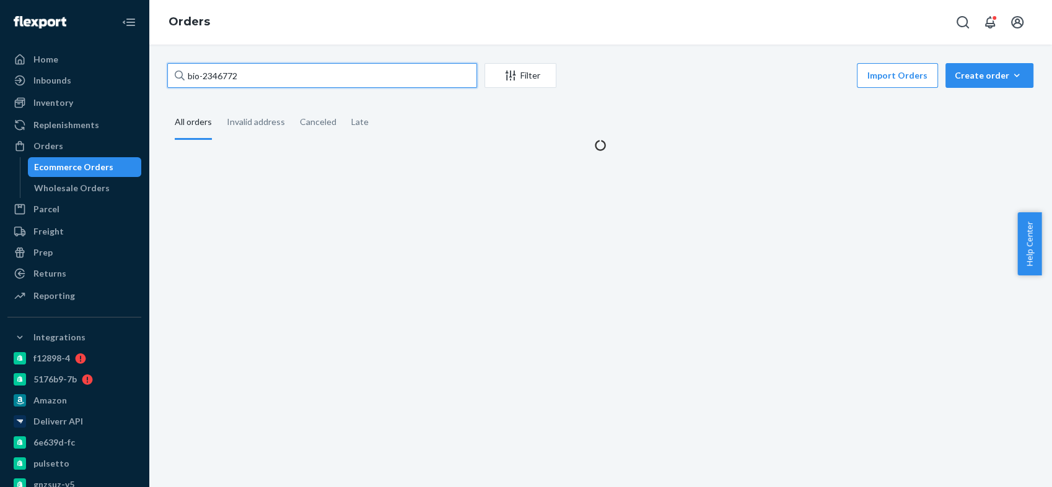
click at [213, 73] on input "bio-2346772" at bounding box center [322, 75] width 310 height 25
paste input "141800"
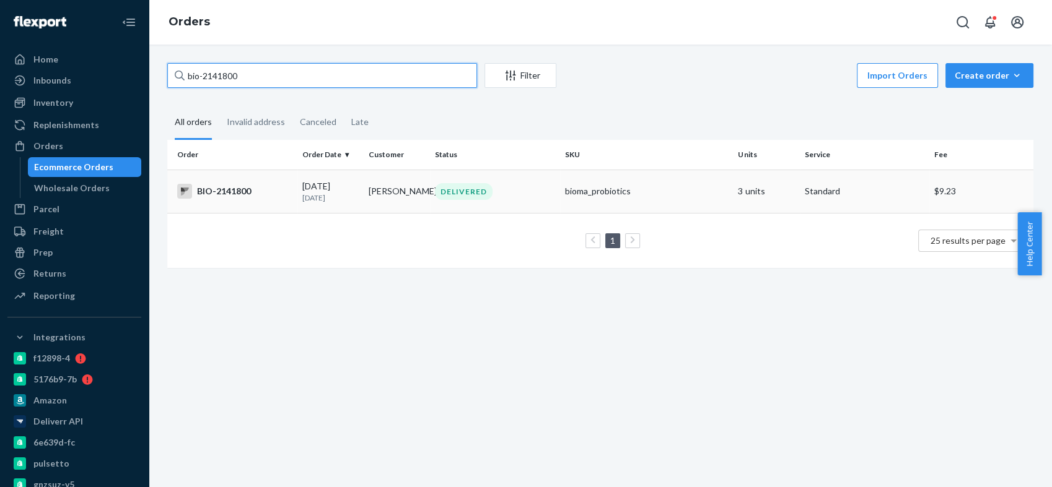
type input "bio-2141800"
click at [230, 194] on div "BIO-2141800" at bounding box center [234, 191] width 115 height 15
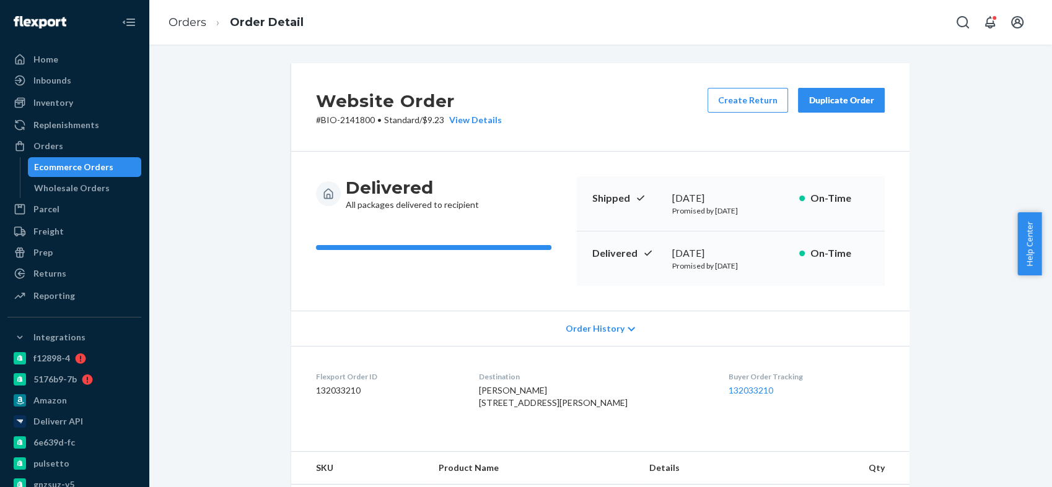
scroll to position [323, 0]
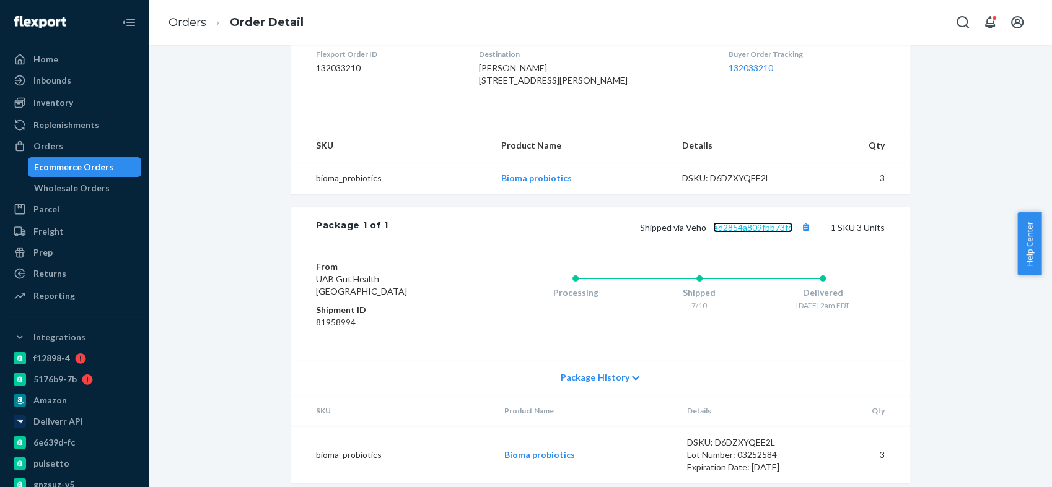
click at [736, 233] on link "ed2854a809fbb73fc" at bounding box center [752, 227] width 79 height 11
click at [50, 152] on div "Orders" at bounding box center [74, 145] width 131 height 17
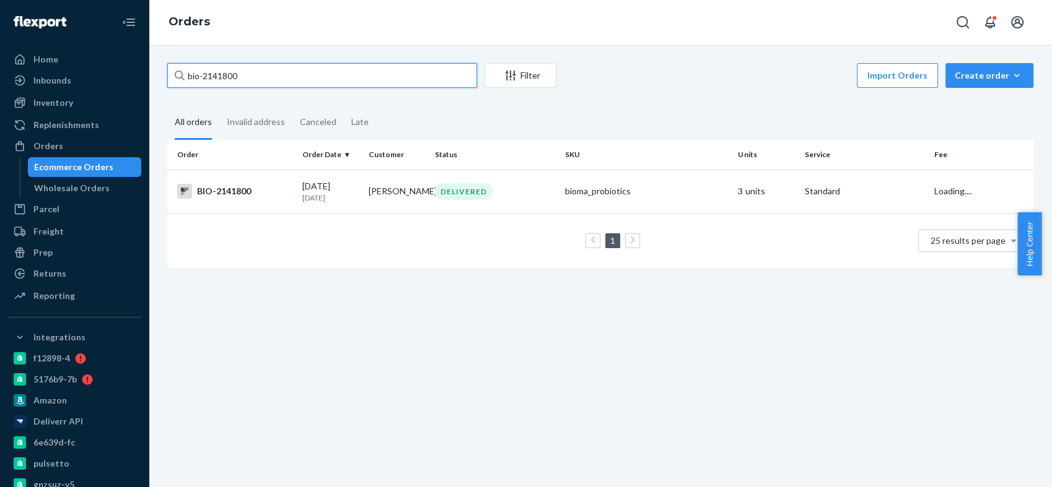
click at [214, 73] on input "bio-2141800" at bounding box center [322, 75] width 310 height 25
paste input "425829"
click at [218, 79] on input "bio-2425829" at bounding box center [322, 75] width 310 height 25
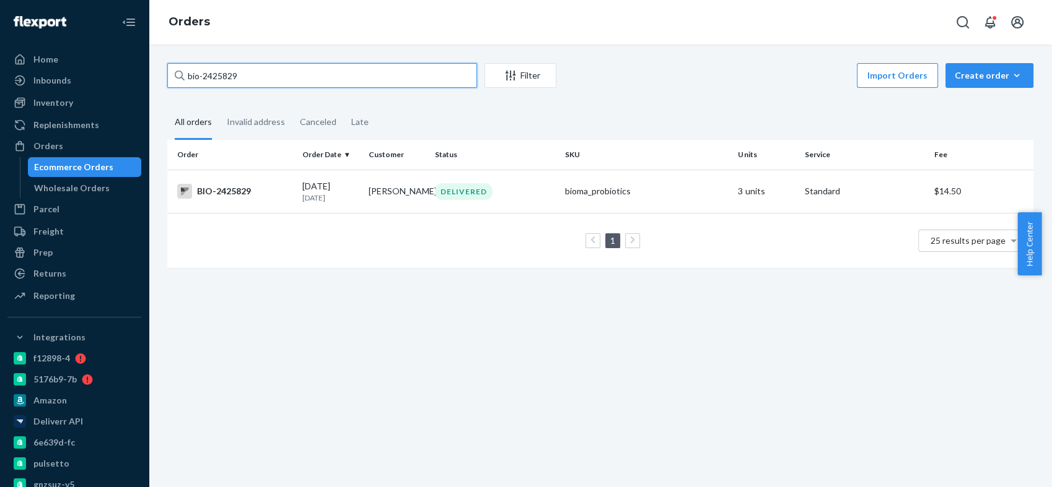
paste input "53340"
type input "bio-2453340"
click at [236, 194] on div "BIO-2453340" at bounding box center [234, 191] width 115 height 15
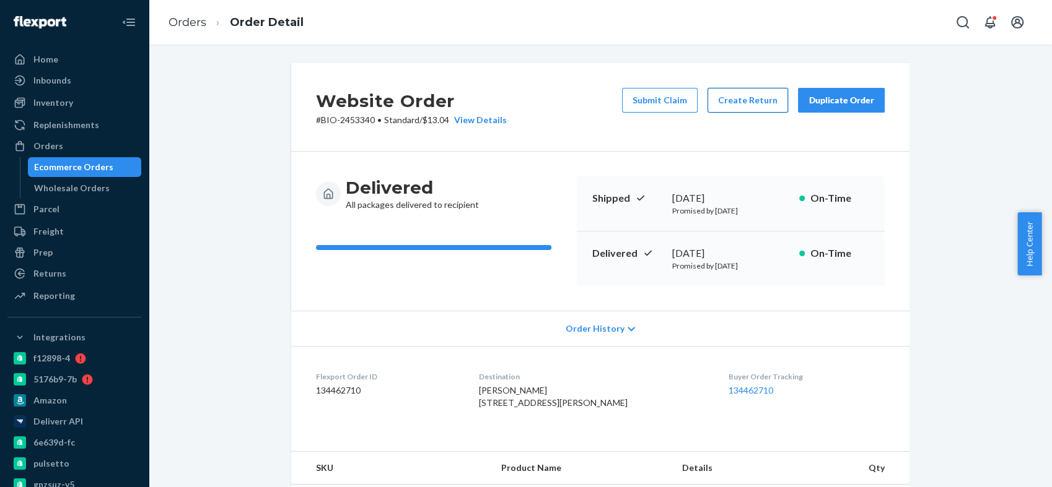
click at [730, 104] on button "Create Return" at bounding box center [747, 100] width 81 height 25
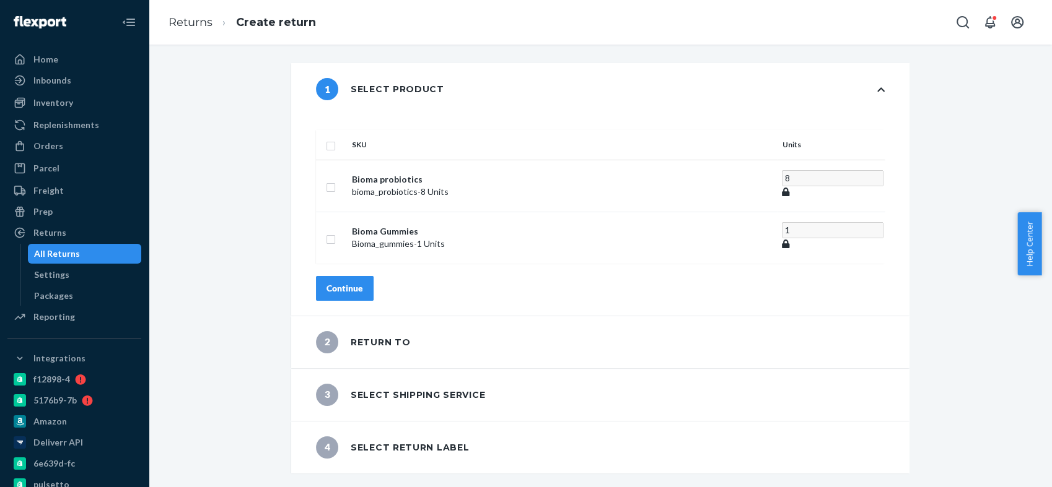
click at [336, 138] on input "checkbox" at bounding box center [331, 144] width 10 height 13
checkbox input "true"
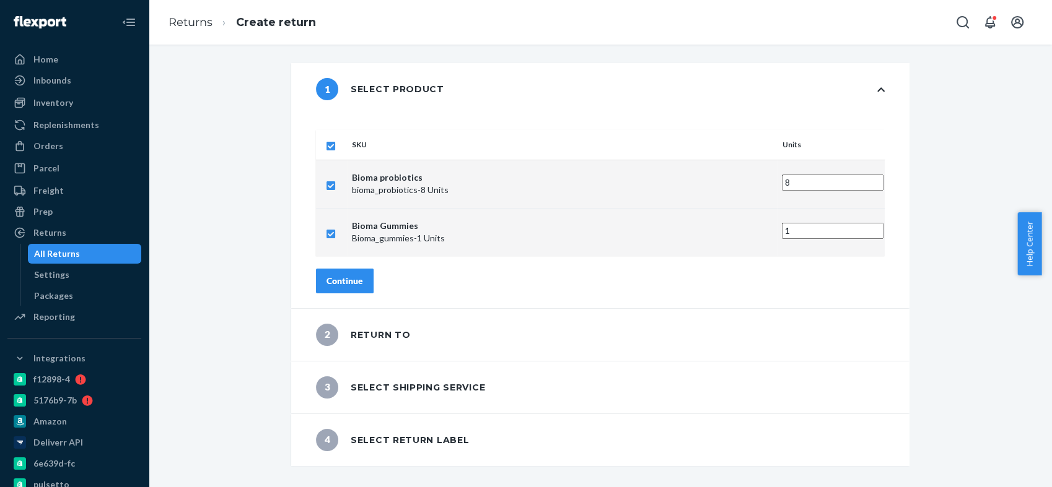
click at [782, 175] on input "8" at bounding box center [833, 183] width 102 height 16
click at [782, 175] on input "7" at bounding box center [833, 183] width 102 height 16
type input "6"
click at [782, 175] on input "6" at bounding box center [833, 183] width 102 height 16
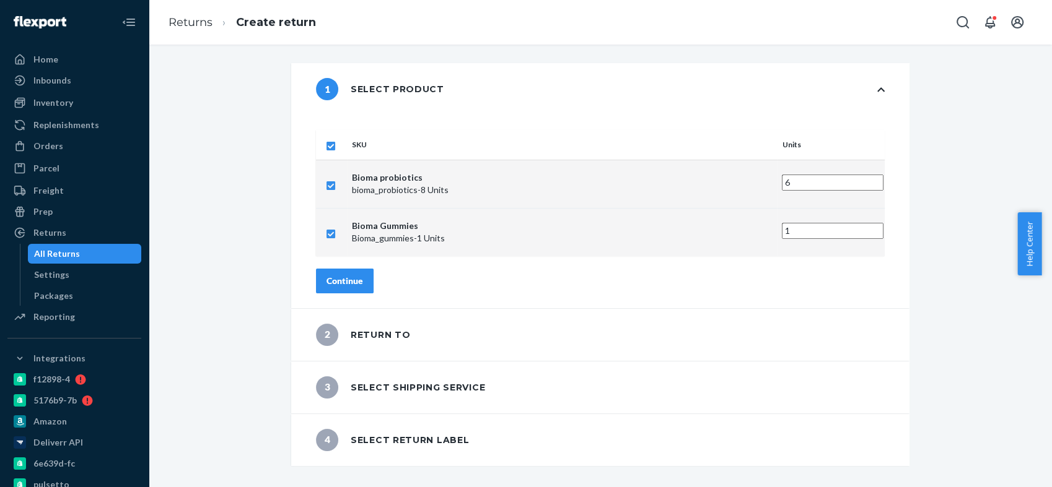
click at [363, 275] on div "Continue" at bounding box center [344, 281] width 37 height 12
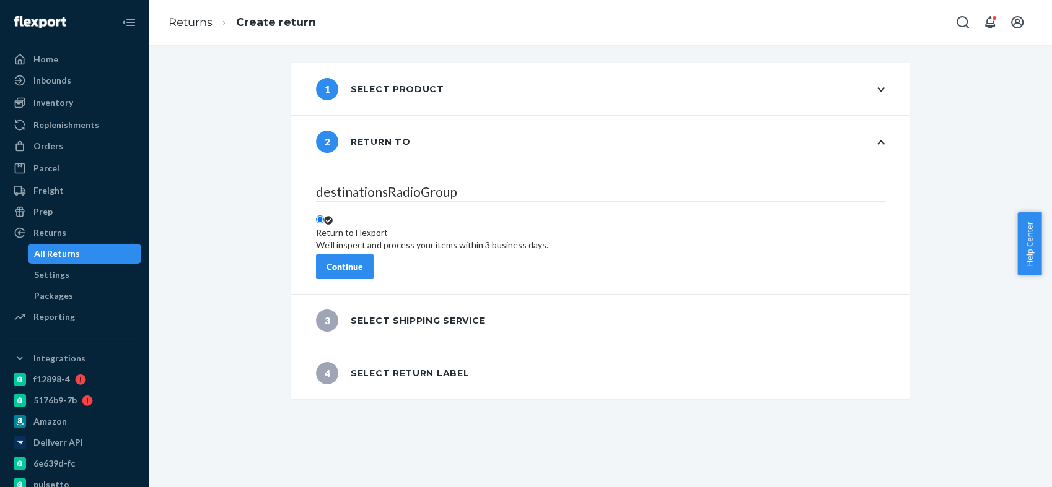
click at [363, 261] on div "Continue" at bounding box center [344, 267] width 37 height 12
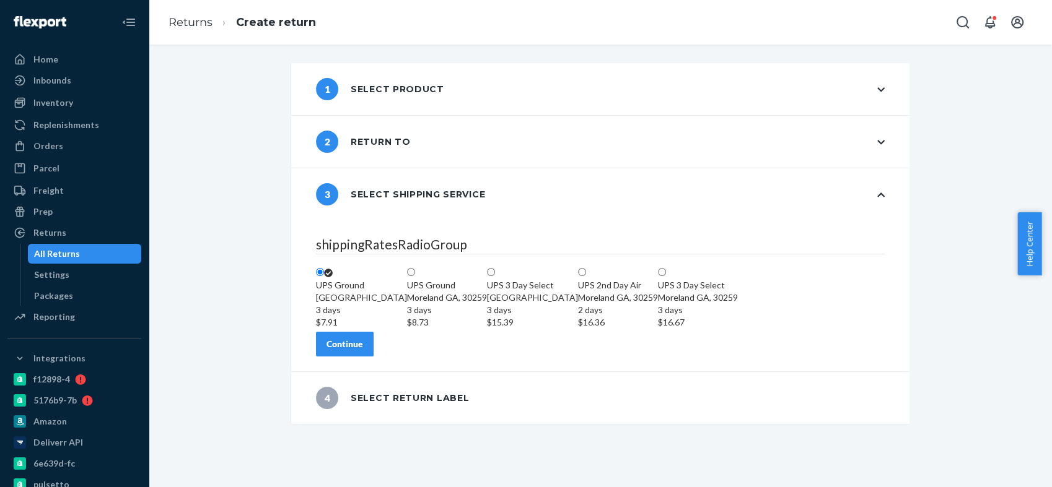
click at [373, 357] on button "Continue" at bounding box center [345, 344] width 58 height 25
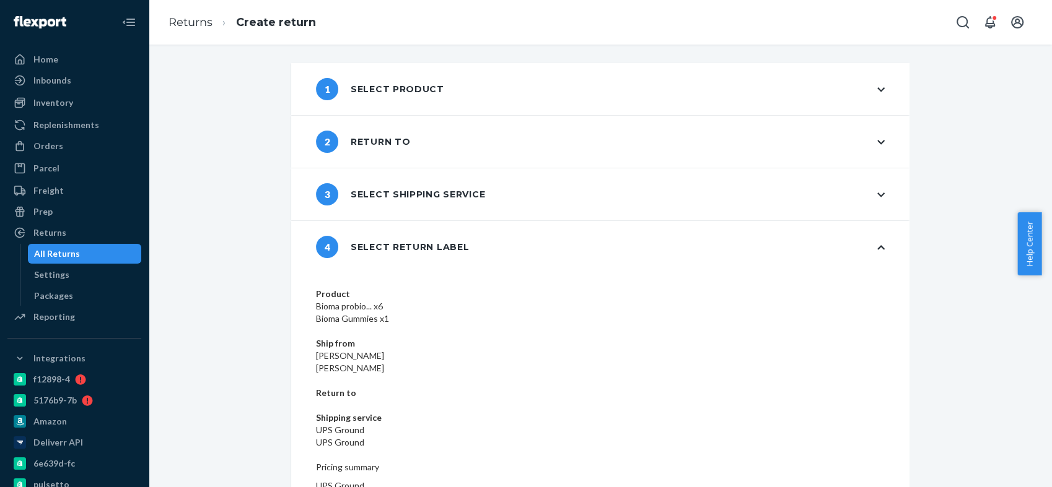
click at [481, 350] on dd "[PERSON_NAME]" at bounding box center [600, 356] width 569 height 12
click at [482, 350] on dd "[PERSON_NAME]" at bounding box center [600, 356] width 569 height 12
copy dd "[PERSON_NAME]"
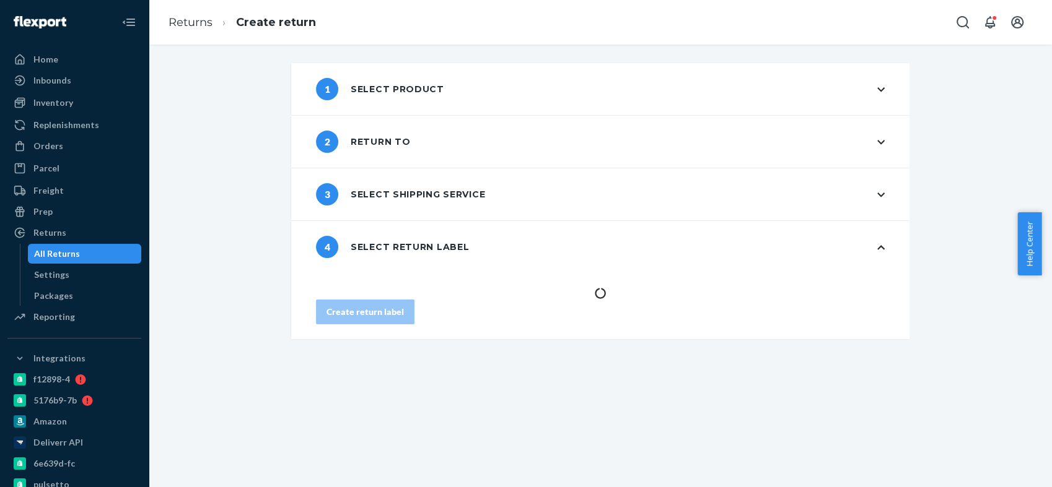
scroll to position [0, 0]
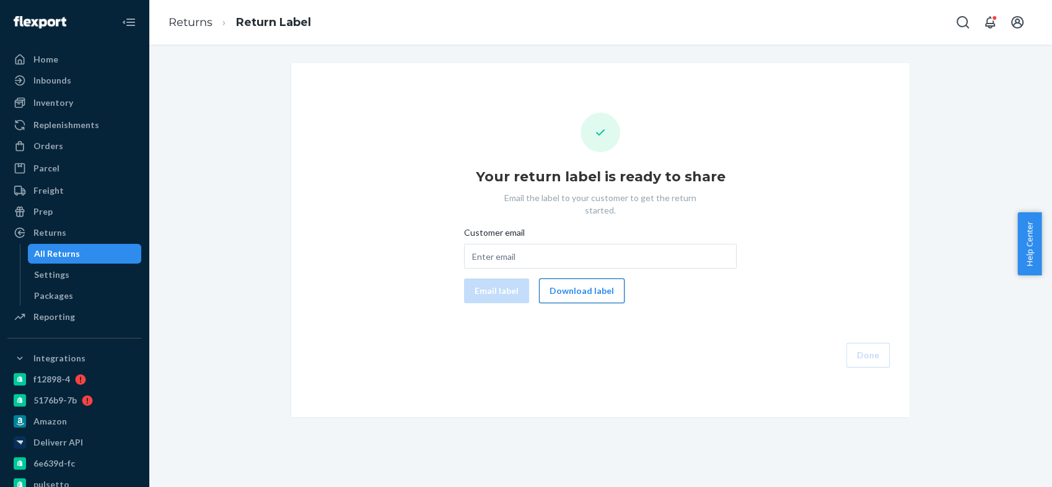
click at [570, 279] on button "Download label" at bounding box center [581, 291] width 85 height 25
drag, startPoint x: 70, startPoint y: 147, endPoint x: 120, endPoint y: 129, distance: 52.5
click at [70, 147] on div "Orders" at bounding box center [74, 145] width 131 height 17
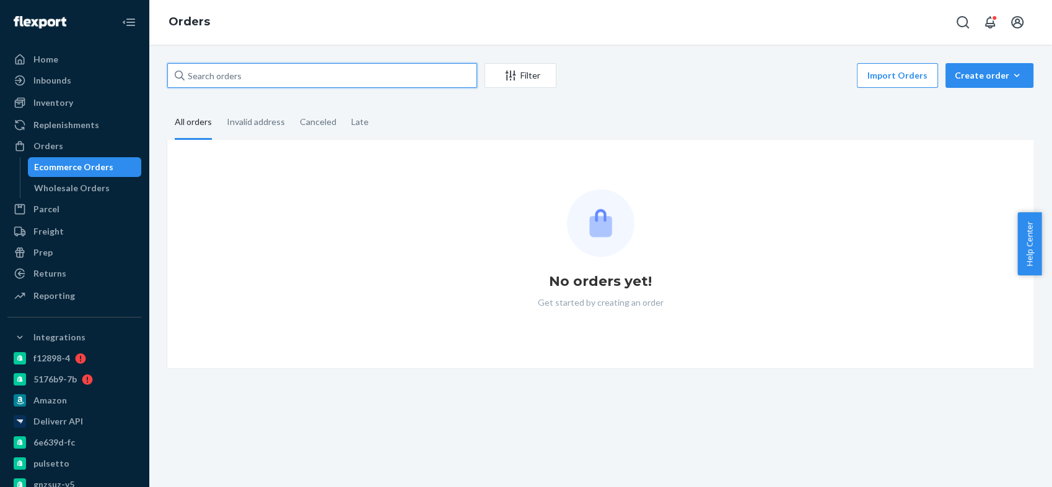
click at [223, 77] on input "text" at bounding box center [322, 75] width 310 height 25
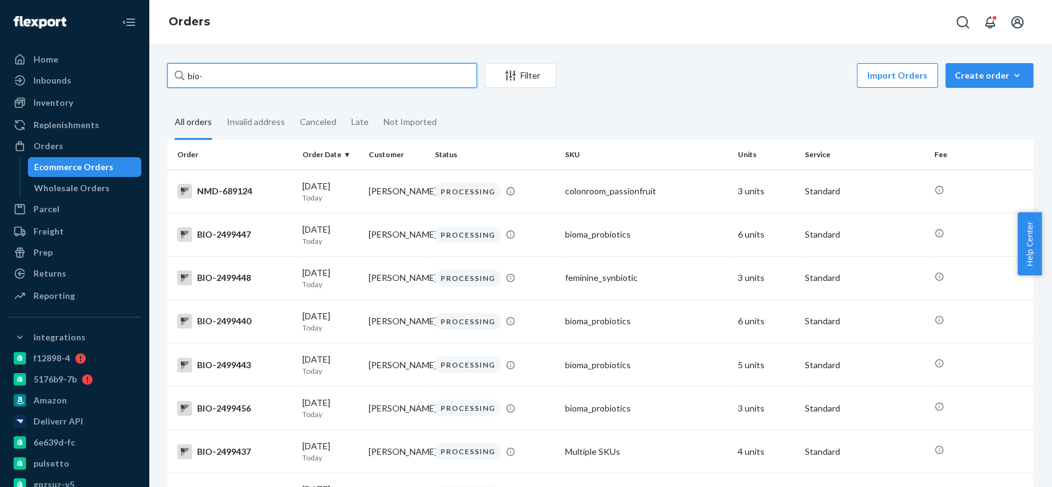
paste input "2315867"
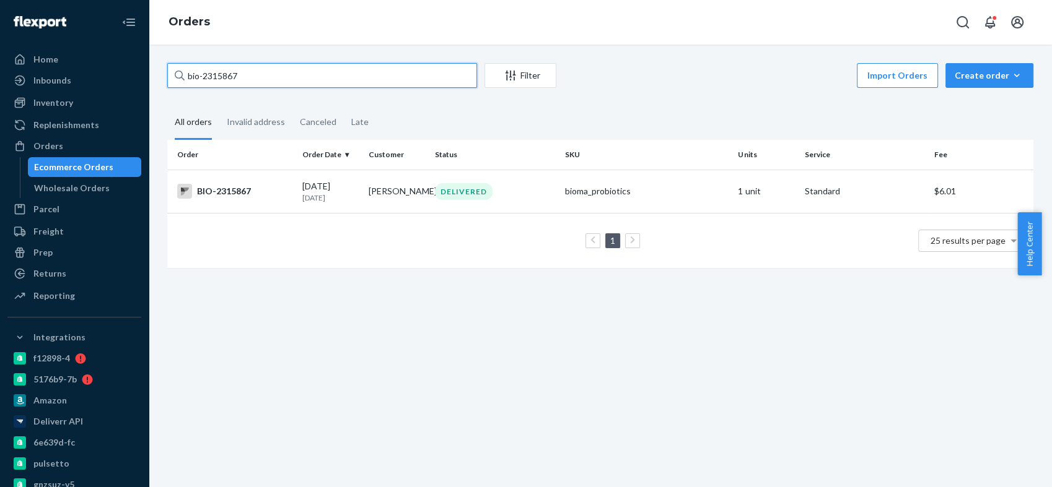
type input "bio-2315867"
click at [209, 187] on div "BIO-2315867" at bounding box center [234, 191] width 115 height 15
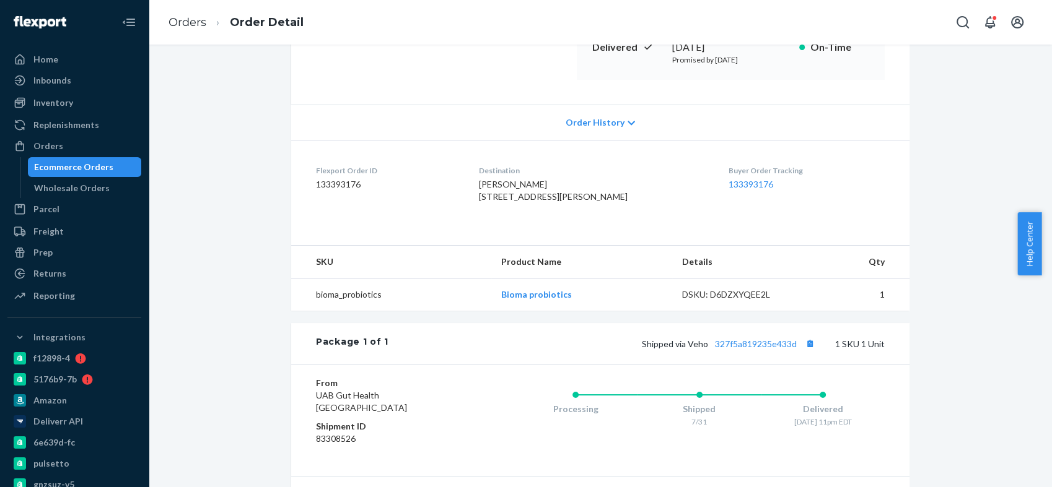
scroll to position [275, 0]
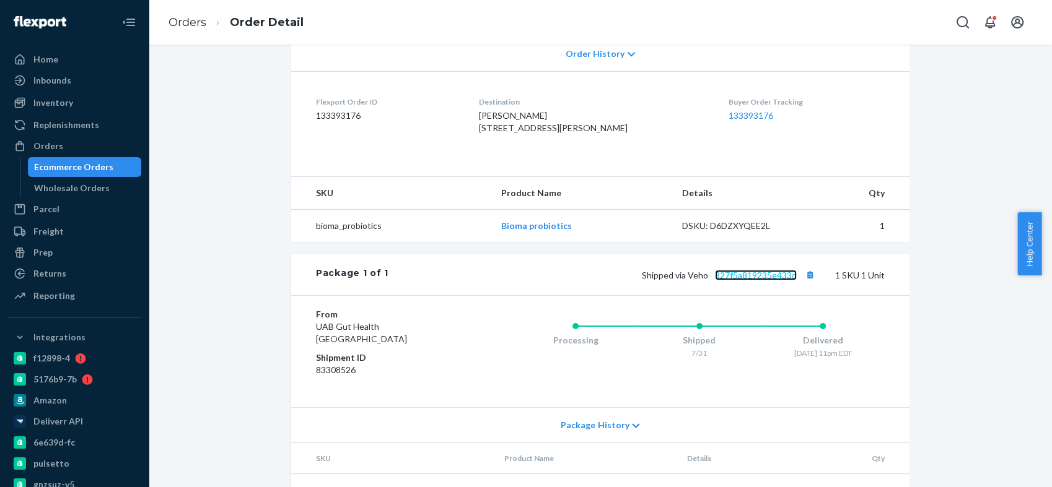
click at [757, 281] on link "327f5a819235e433d" at bounding box center [756, 275] width 82 height 11
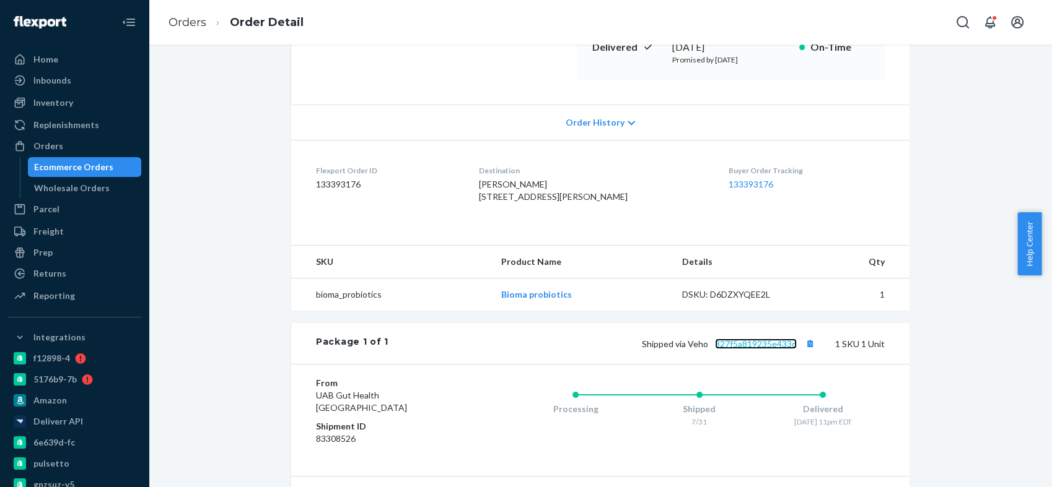
scroll to position [69, 0]
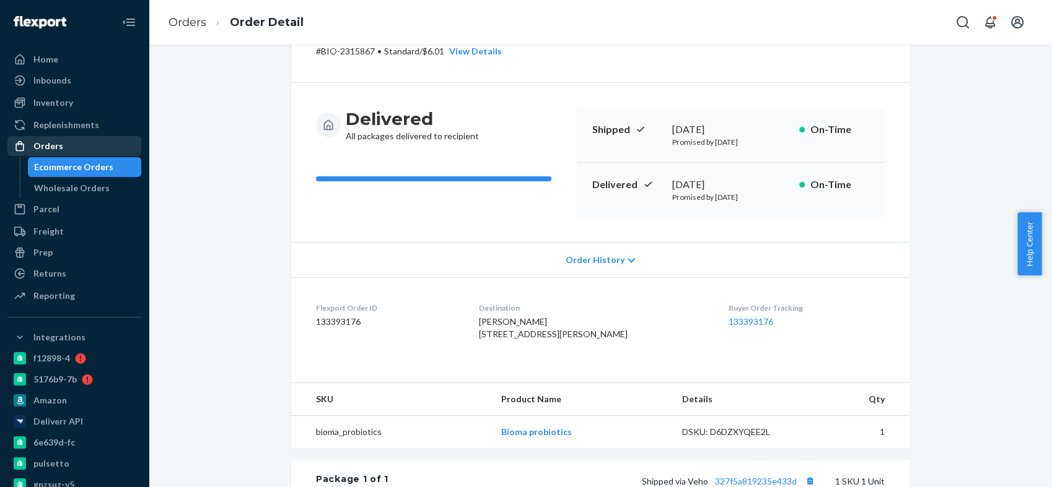
click at [72, 144] on div "Orders" at bounding box center [74, 145] width 131 height 17
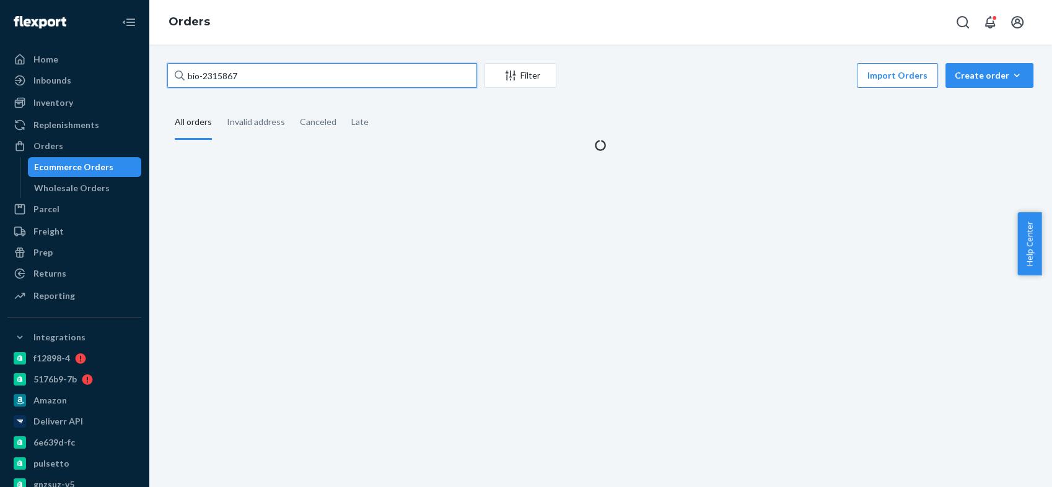
click at [234, 73] on input "bio-2315867" at bounding box center [322, 75] width 310 height 25
paste input "416220"
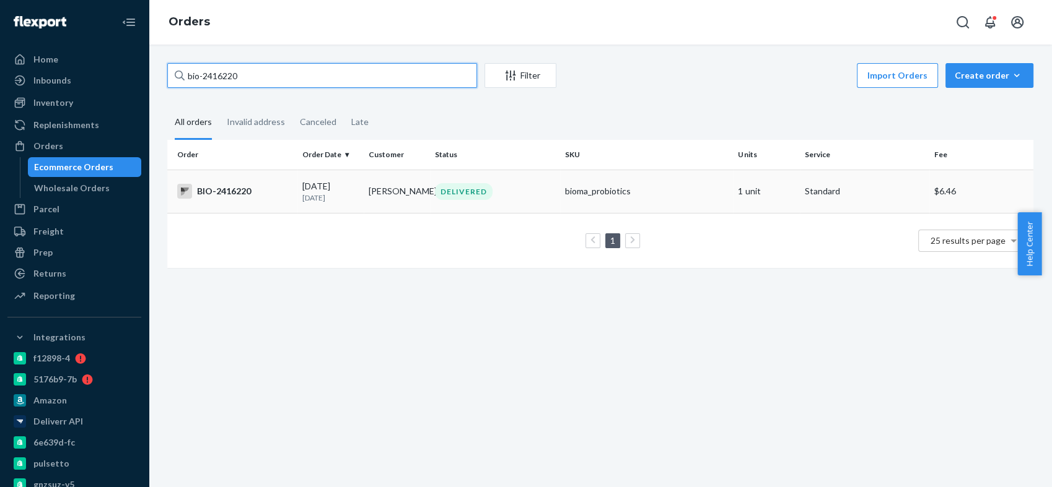
type input "bio-2416220"
click at [223, 190] on div "BIO-2416220" at bounding box center [234, 191] width 115 height 15
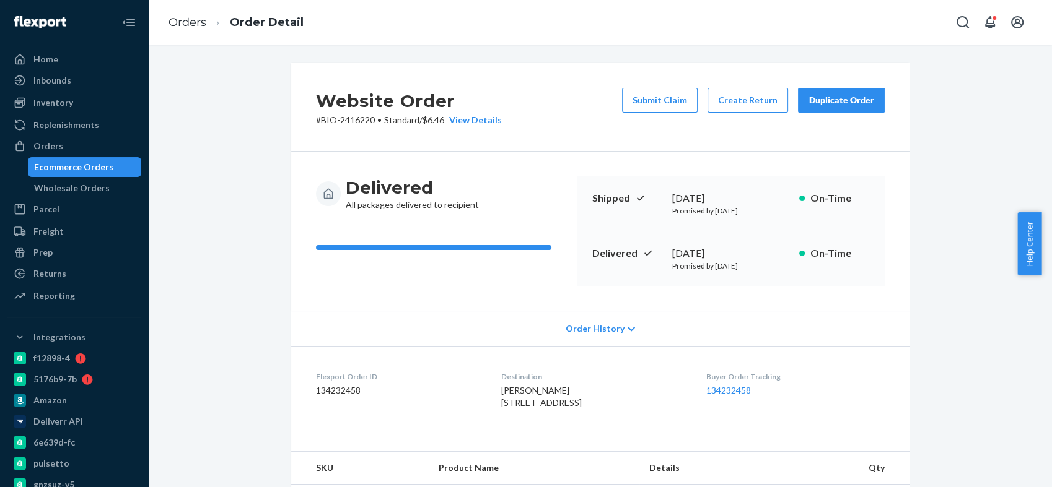
scroll to position [206, 0]
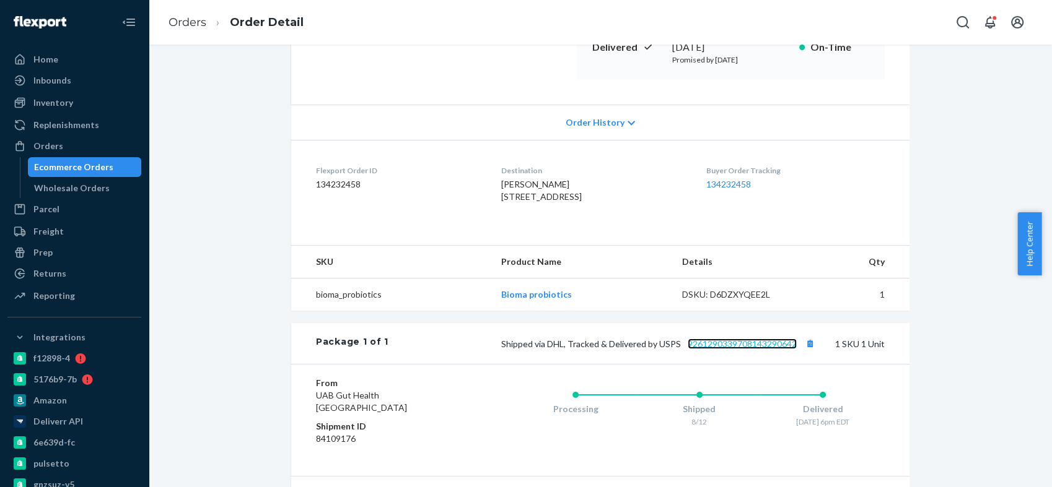
click at [703, 349] on link "9261290339708143290642" at bounding box center [741, 344] width 109 height 11
click at [501, 188] on span "Jessica Resutko 1329 6th St New Brighton, PA 15066-1242 US" at bounding box center [541, 190] width 81 height 23
click at [501, 186] on span "Jessica Resutko 1329 6th St New Brighton, PA 15066-1242 US" at bounding box center [541, 190] width 81 height 23
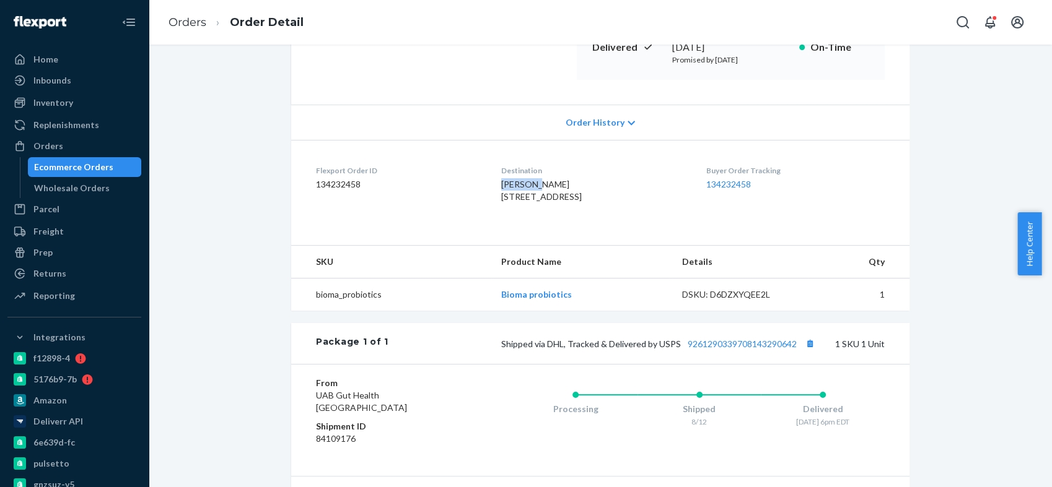
copy span "Jessica"
